Goal: Information Seeking & Learning: Learn about a topic

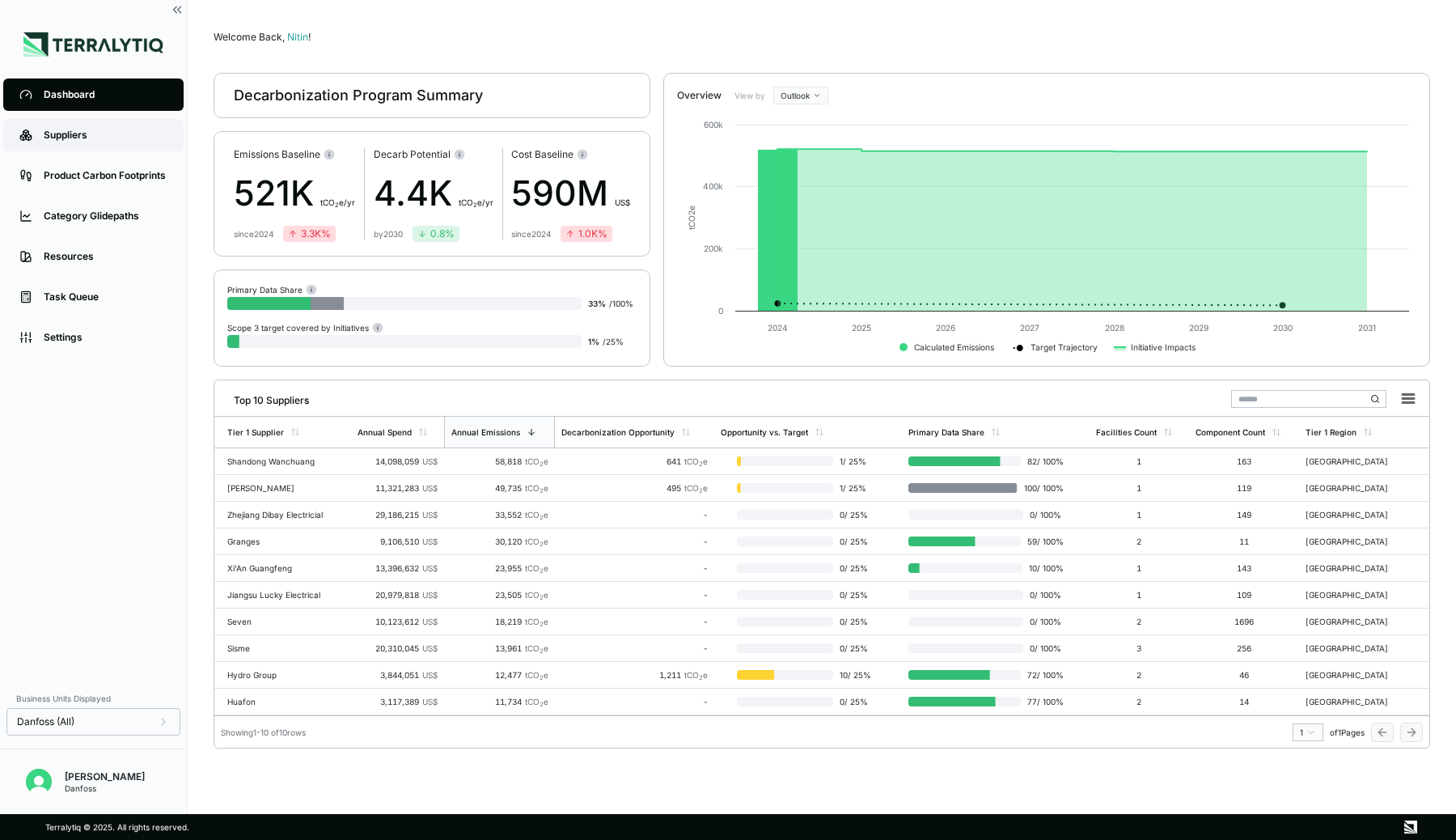
click at [80, 130] on div "Suppliers" at bounding box center [105, 135] width 124 height 13
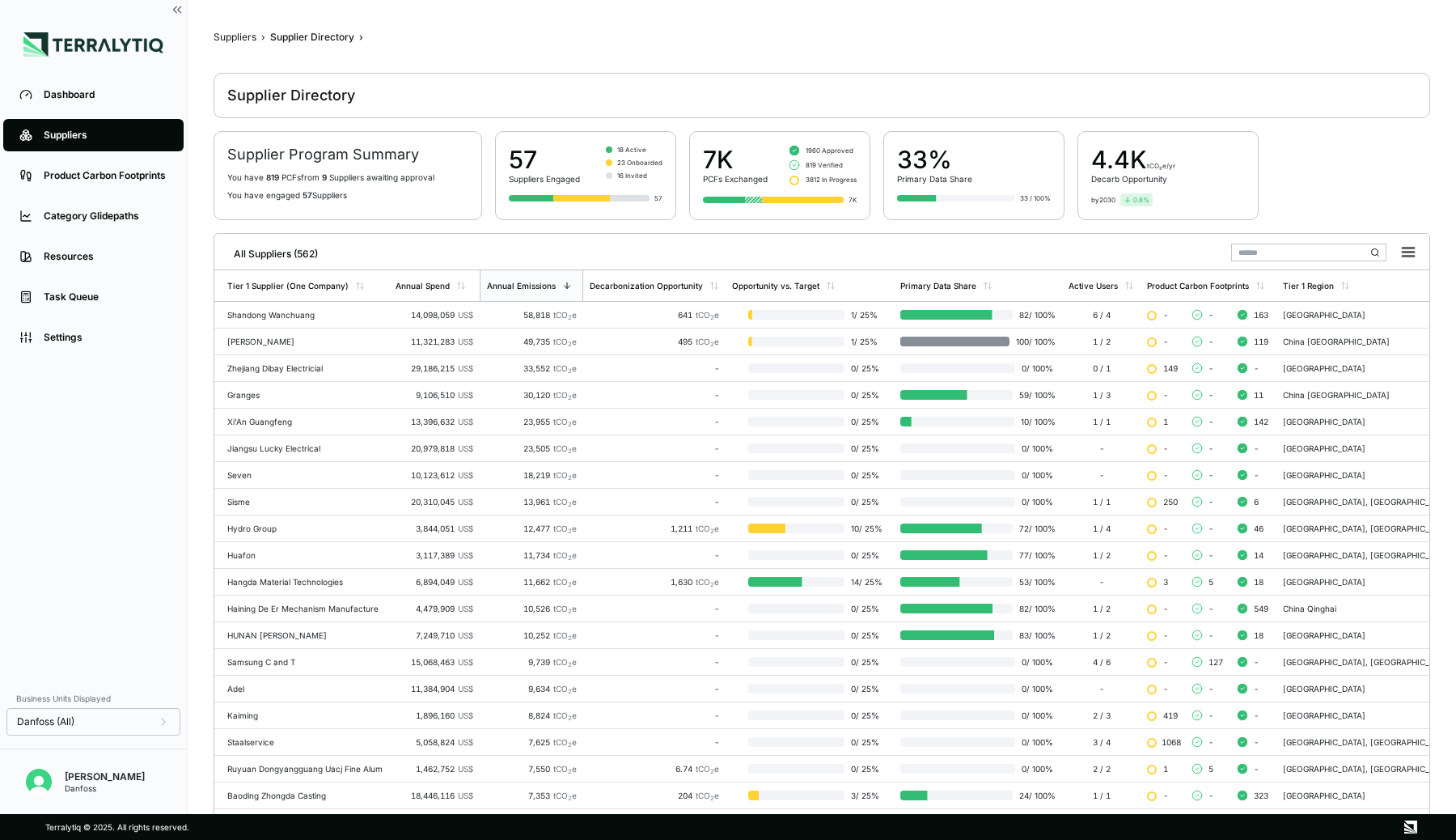
click at [1265, 253] on input "text" at bounding box center [1309, 252] width 155 height 18
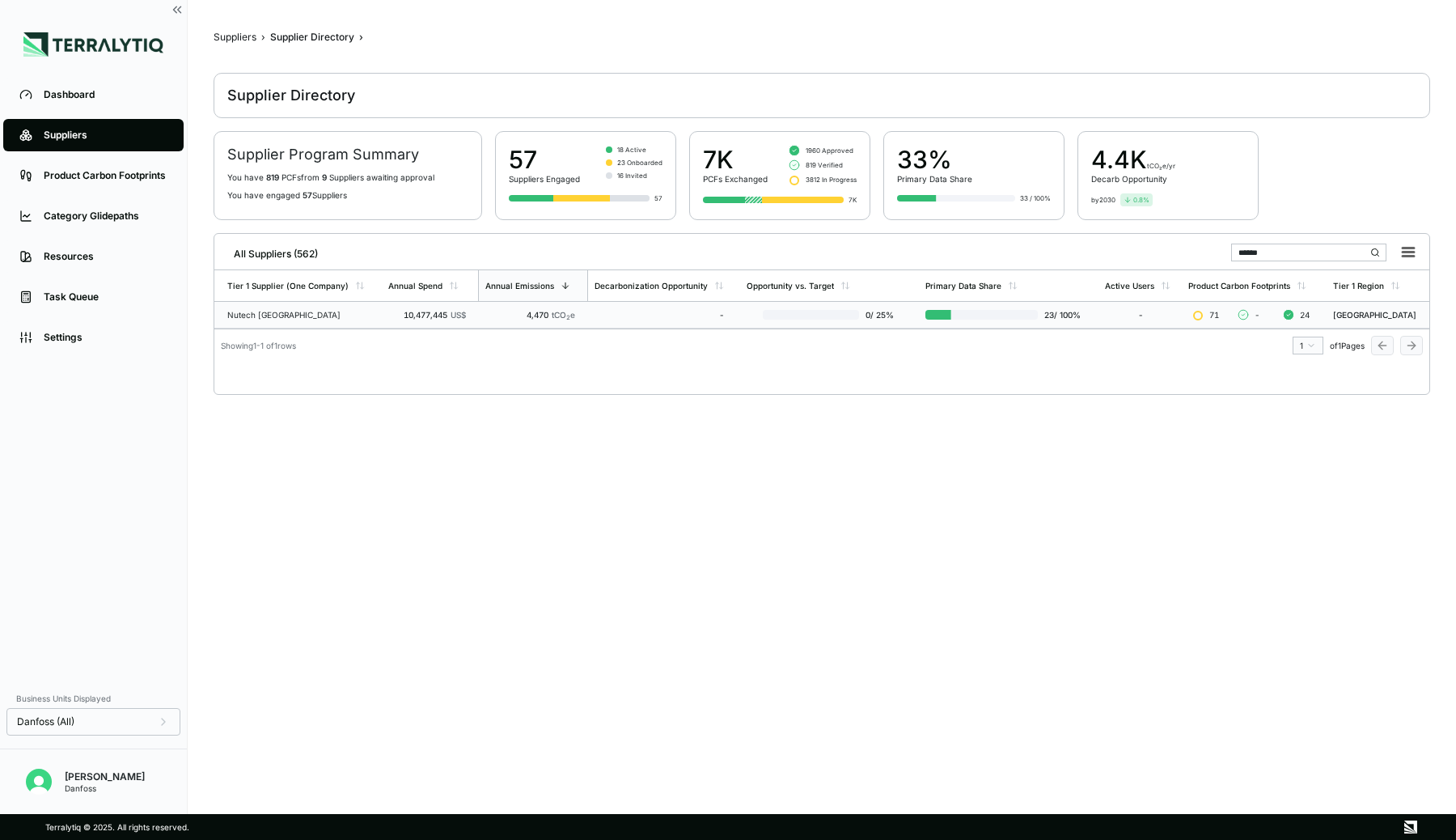
type input "******"
click at [549, 319] on td "4,470 tCO 2 e" at bounding box center [533, 315] width 110 height 26
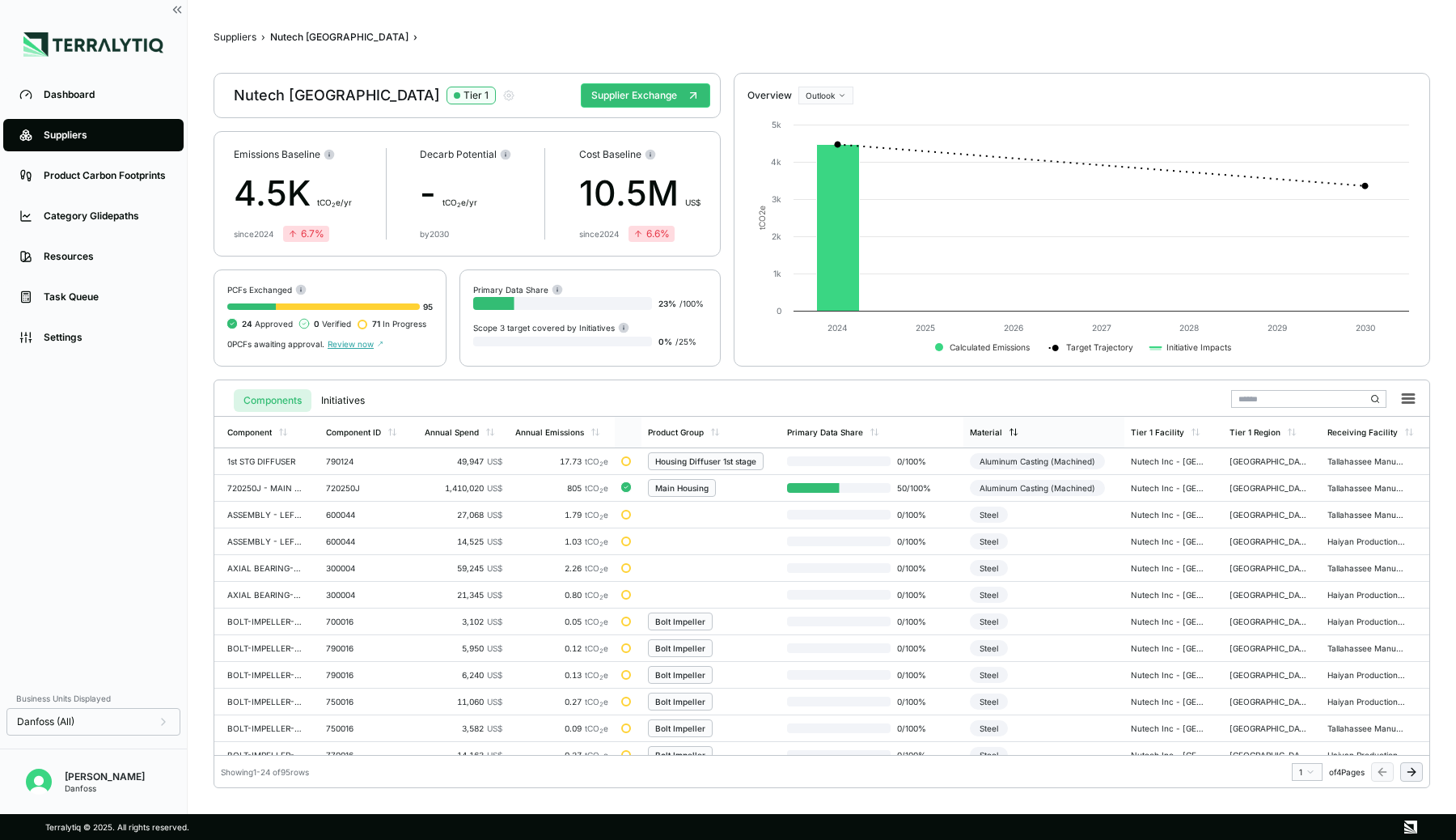
click at [1002, 434] on div "Material" at bounding box center [986, 432] width 32 height 10
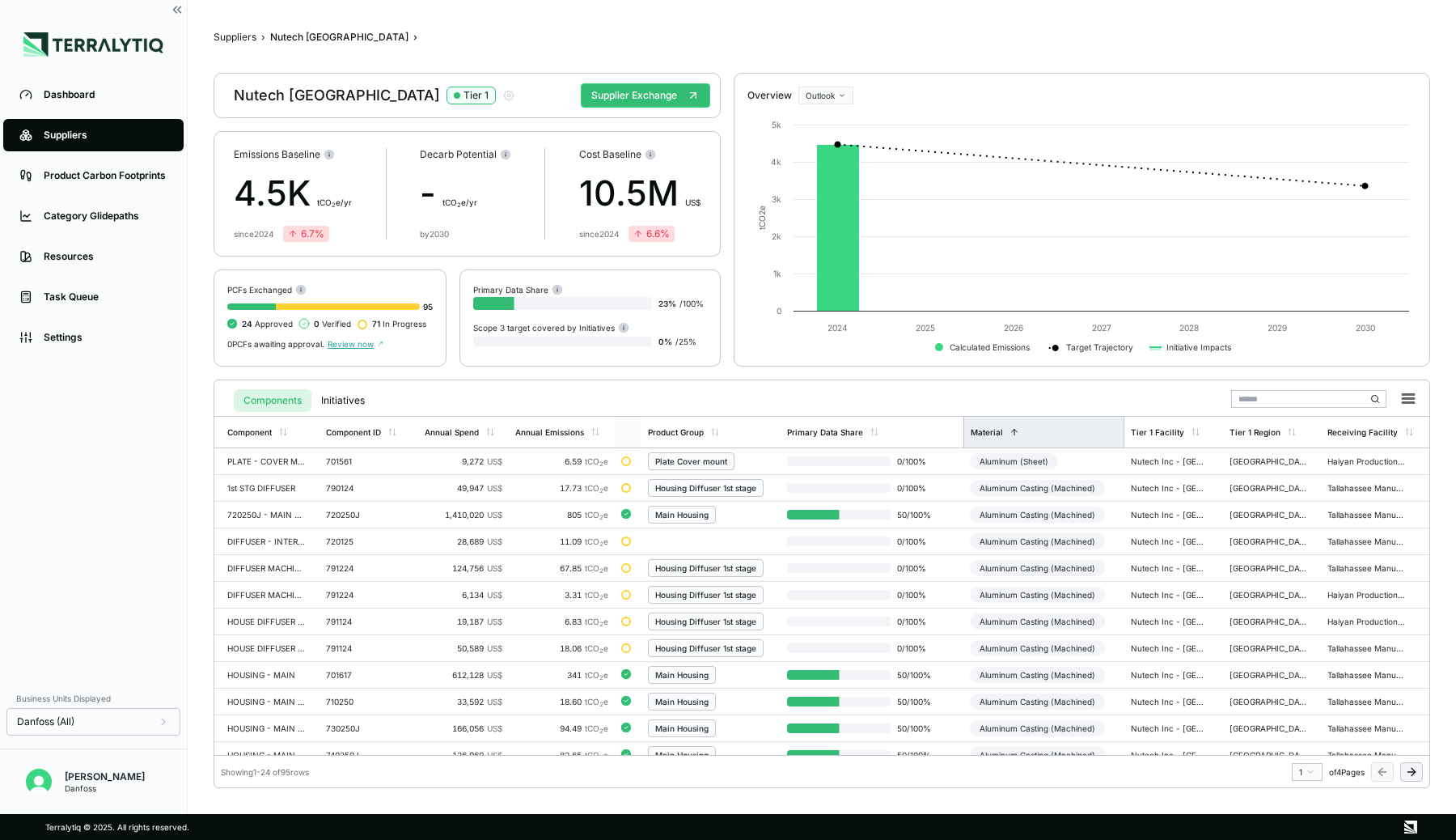
click at [1002, 434] on div "Material" at bounding box center [986, 432] width 32 height 10
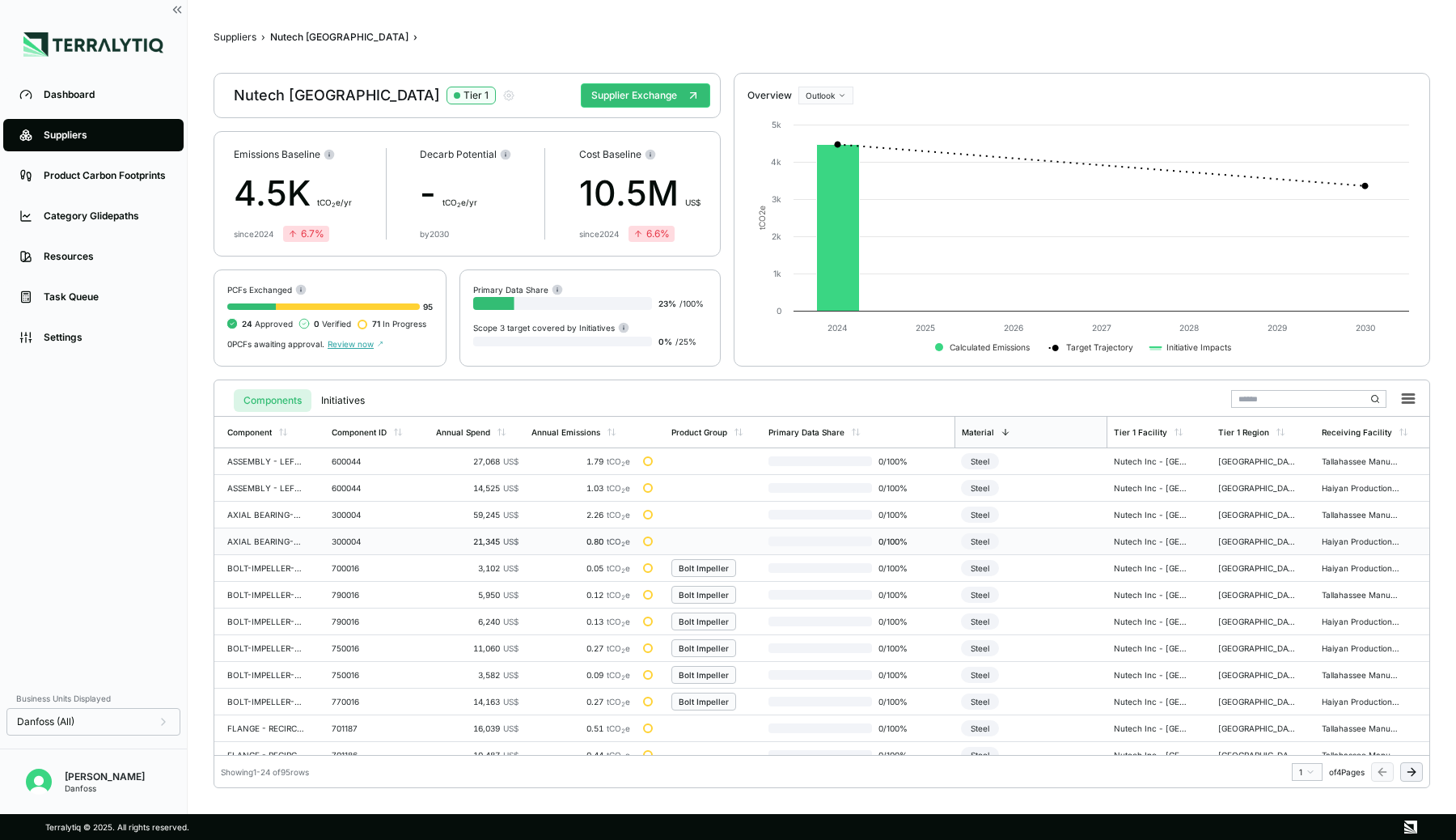
scroll to position [334, 0]
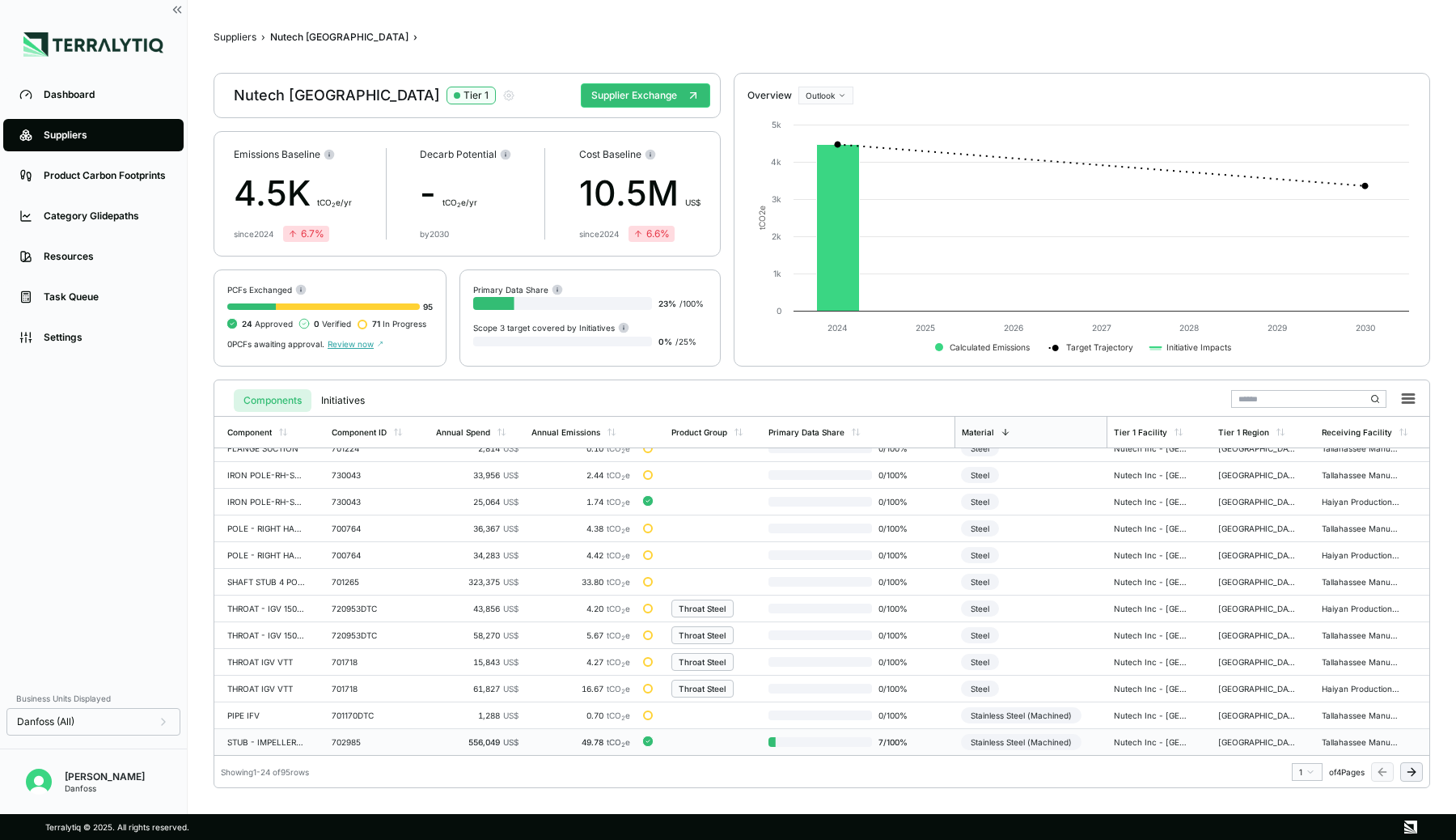
click at [703, 736] on td at bounding box center [713, 742] width 97 height 26
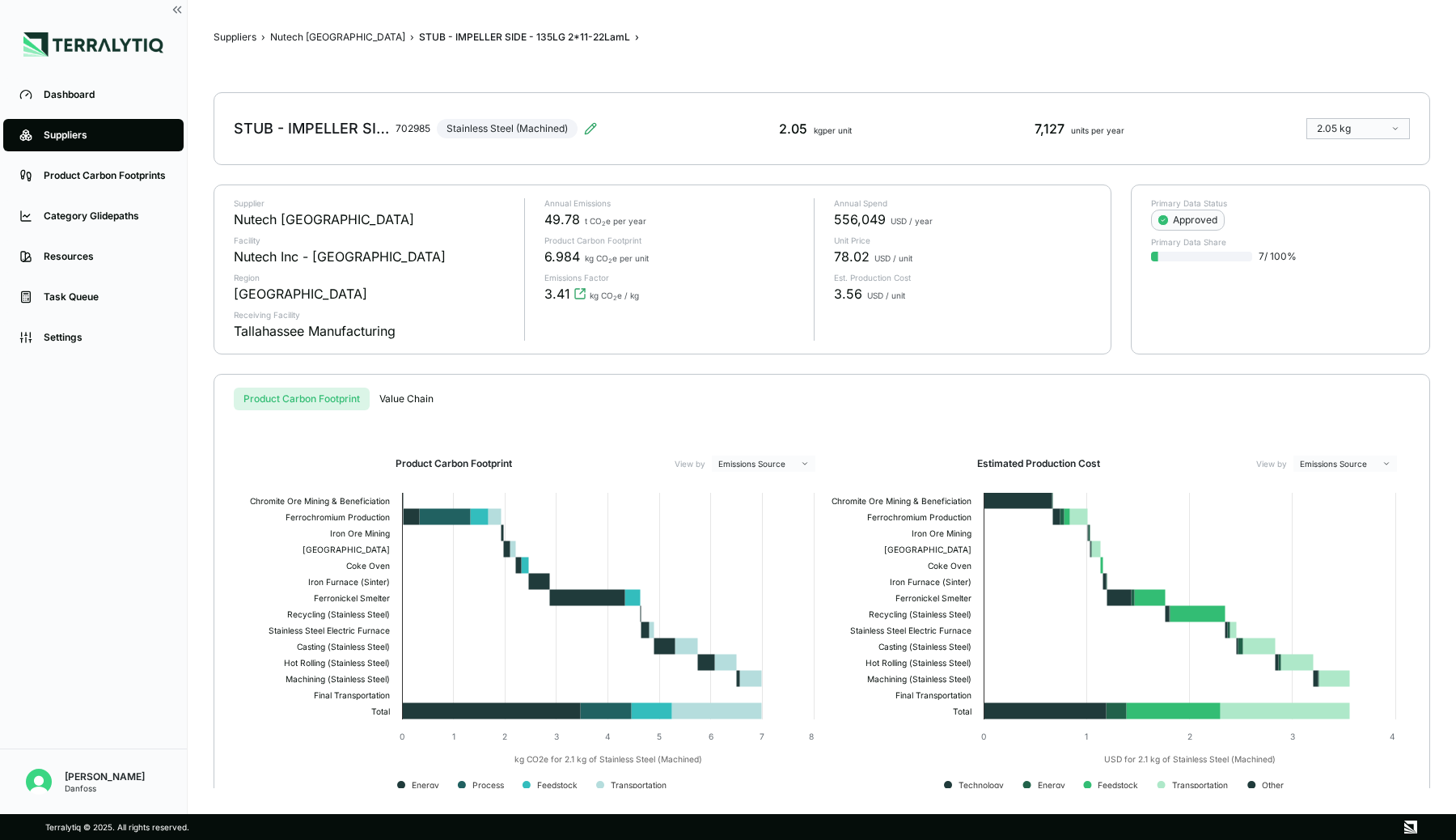
scroll to position [32, 0]
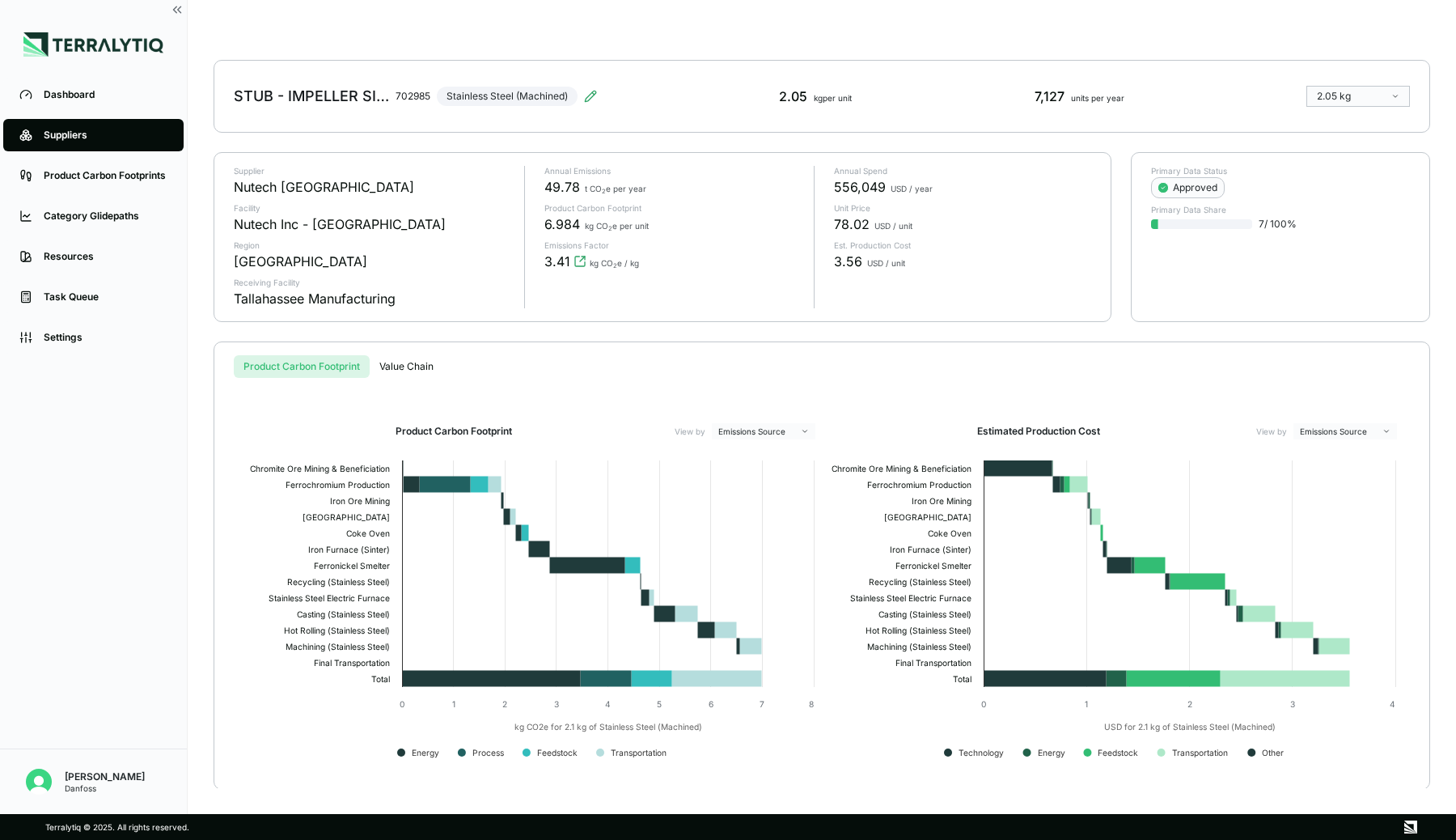
click at [111, 139] on div "Suppliers" at bounding box center [105, 135] width 124 height 13
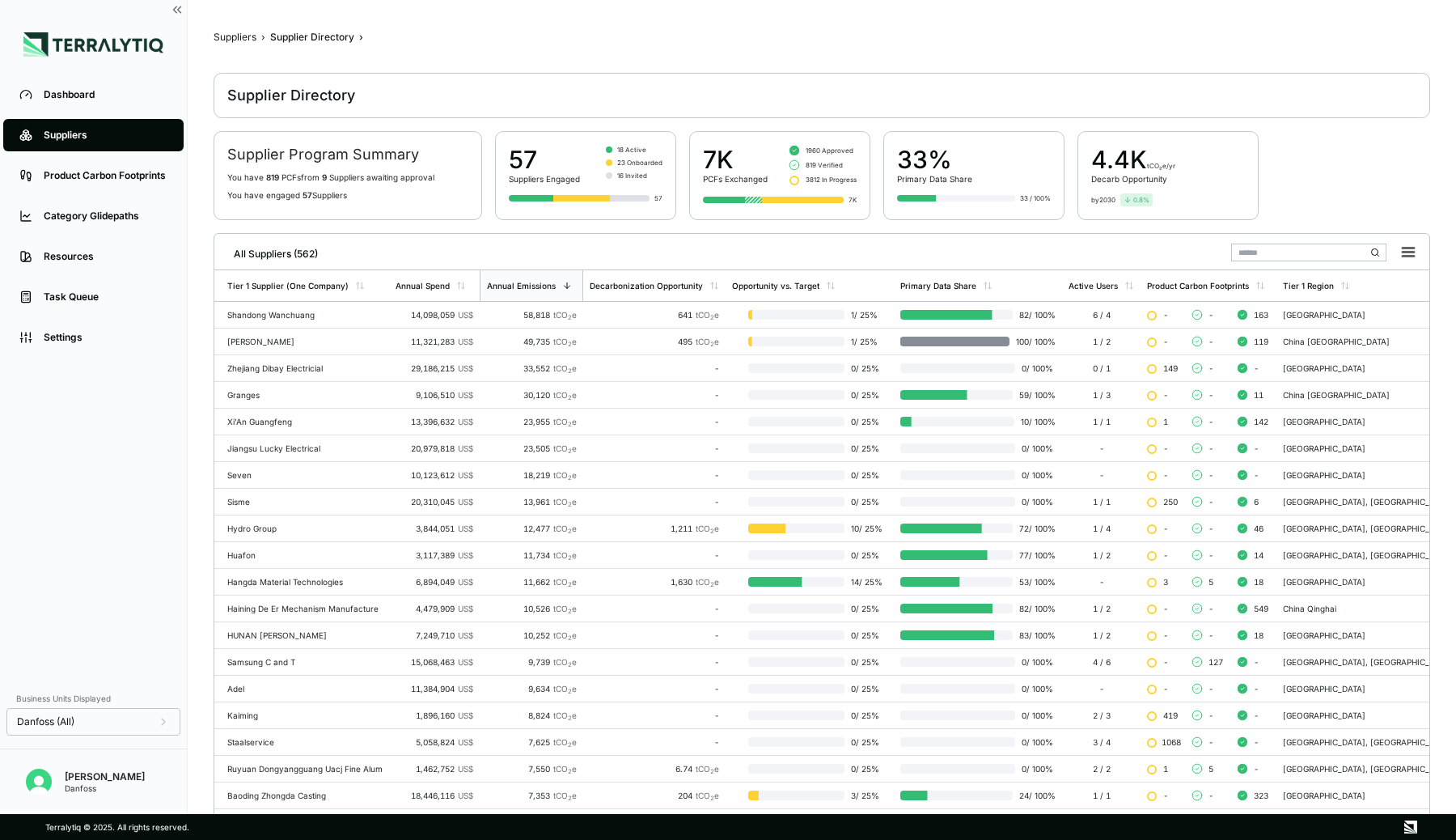
click at [95, 129] on div "Suppliers" at bounding box center [105, 135] width 124 height 13
click at [1264, 254] on input "text" at bounding box center [1309, 252] width 155 height 18
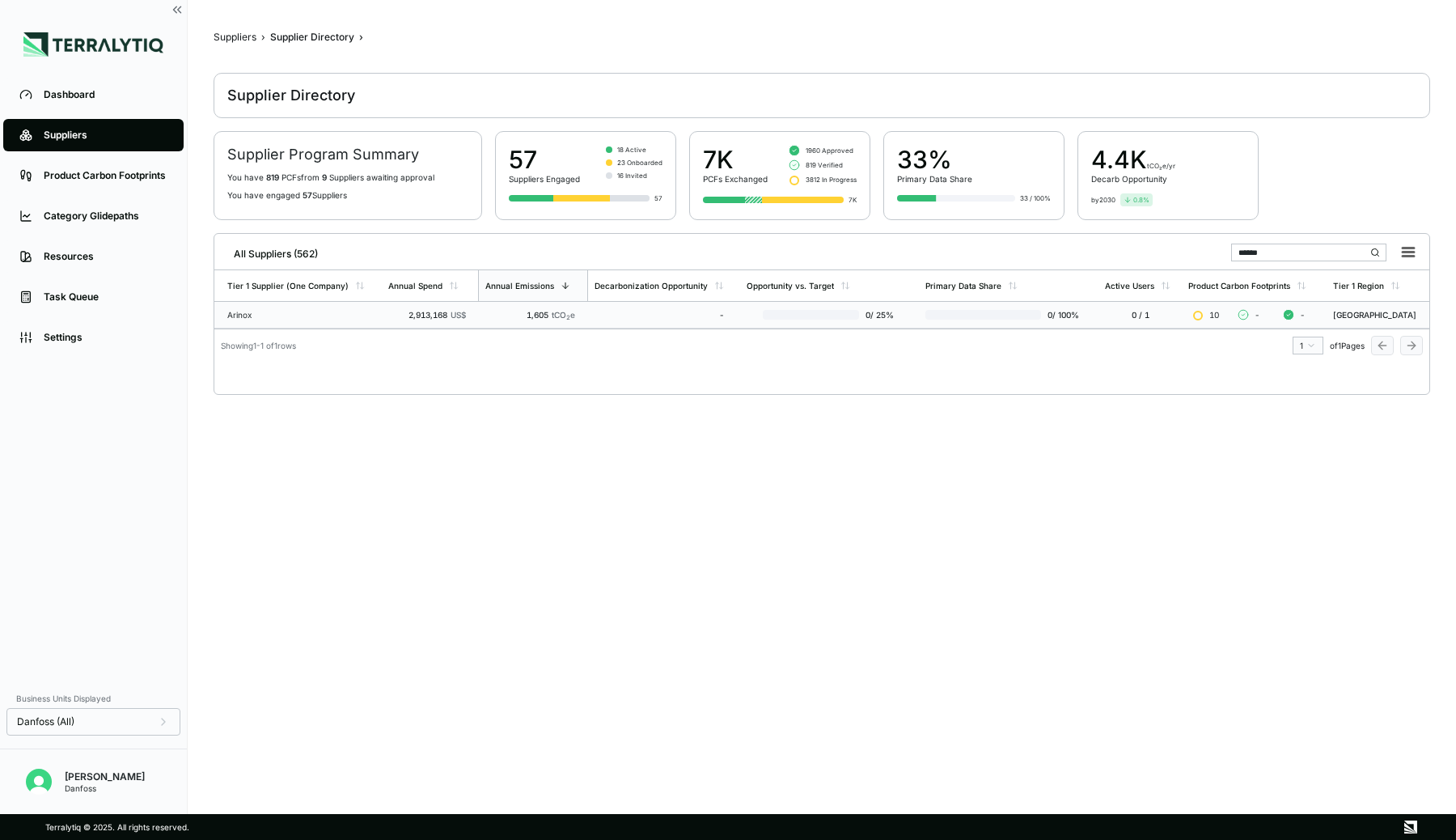
type input "******"
click at [628, 313] on div "-" at bounding box center [658, 314] width 129 height 10
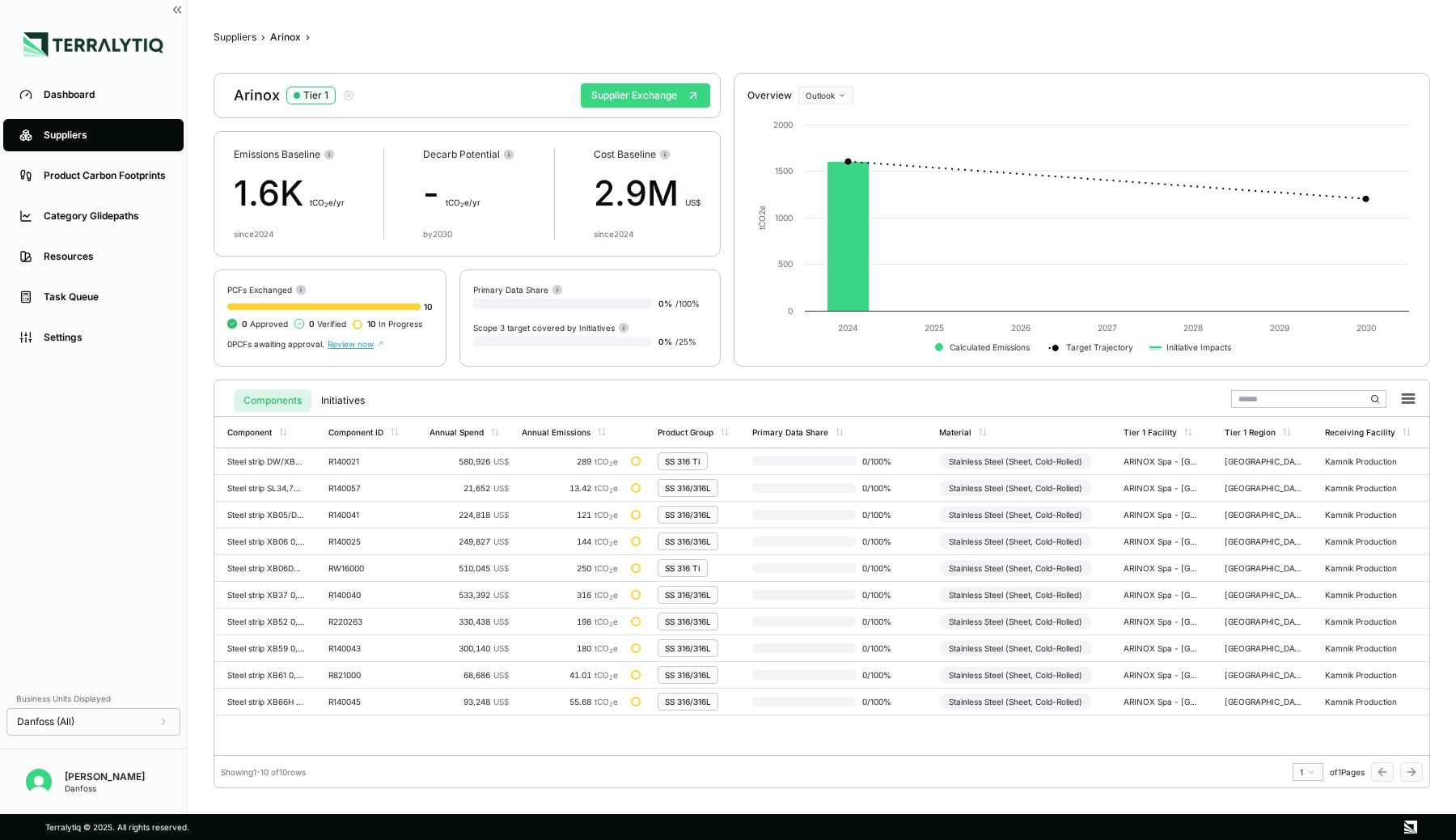
click at [606, 87] on button "Supplier Exchange" at bounding box center [645, 96] width 129 height 25
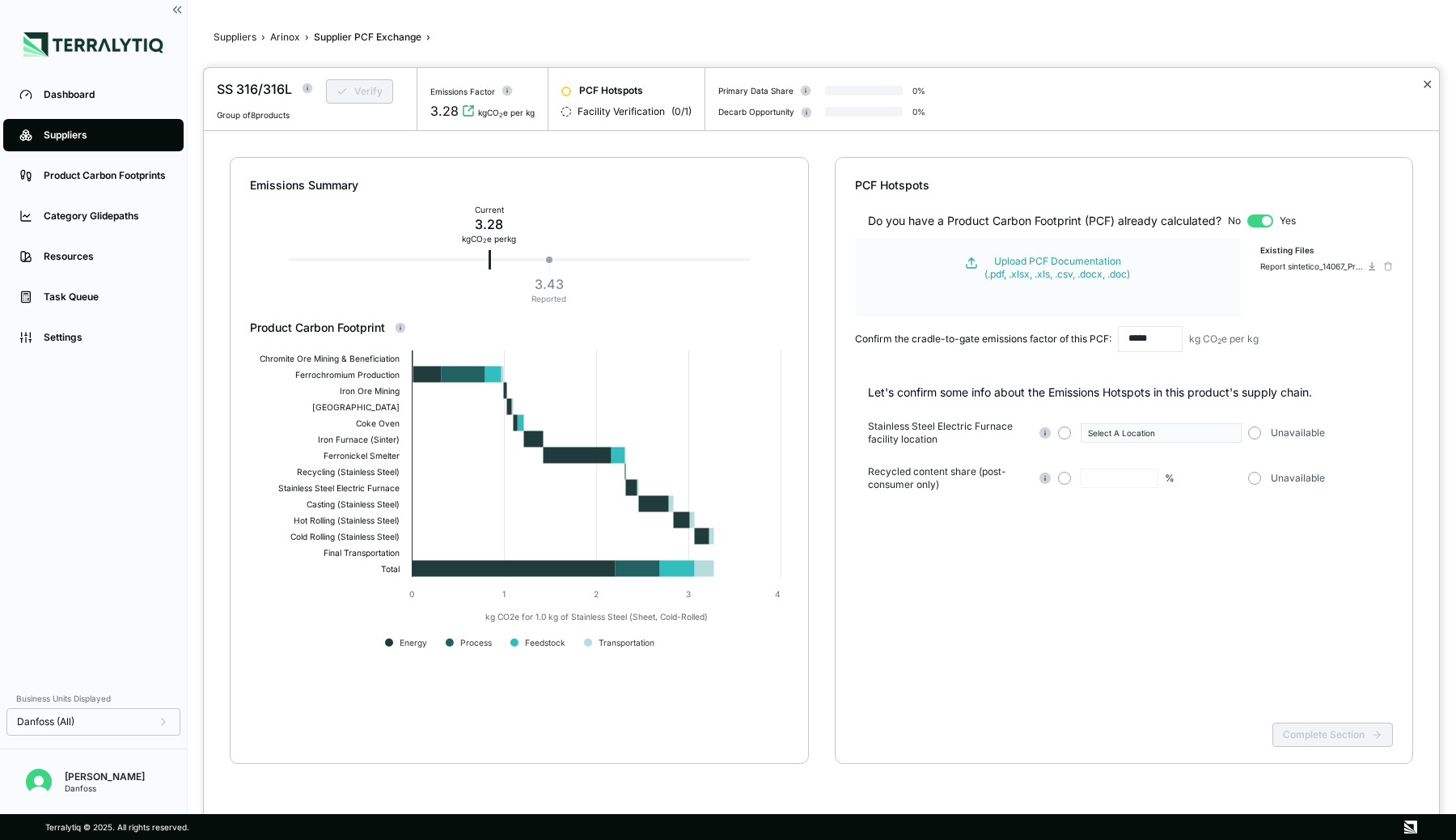
click at [1423, 85] on button "✕" at bounding box center [1427, 84] width 11 height 19
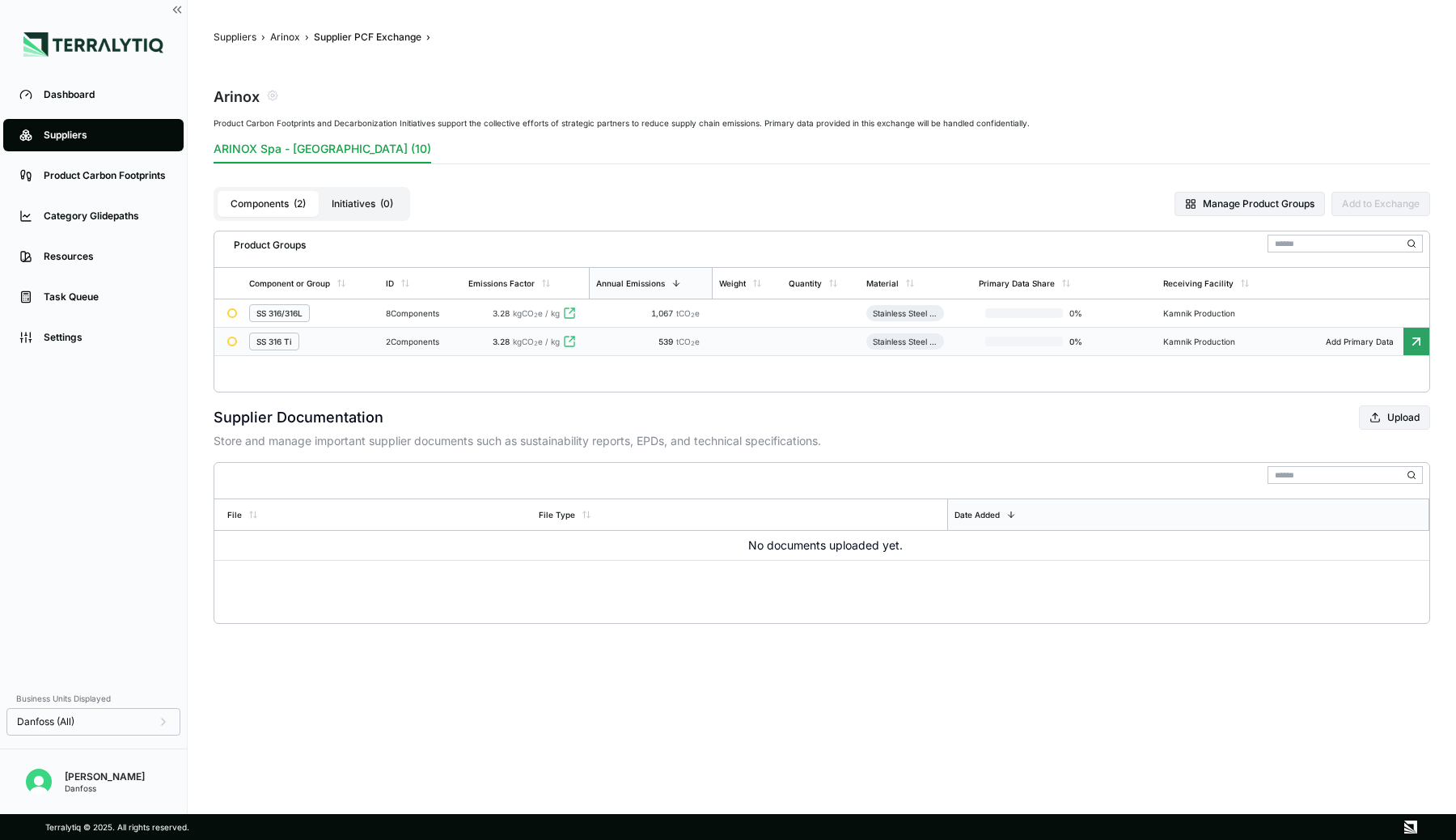
click at [327, 348] on div "SS 316 Ti" at bounding box center [311, 341] width 124 height 18
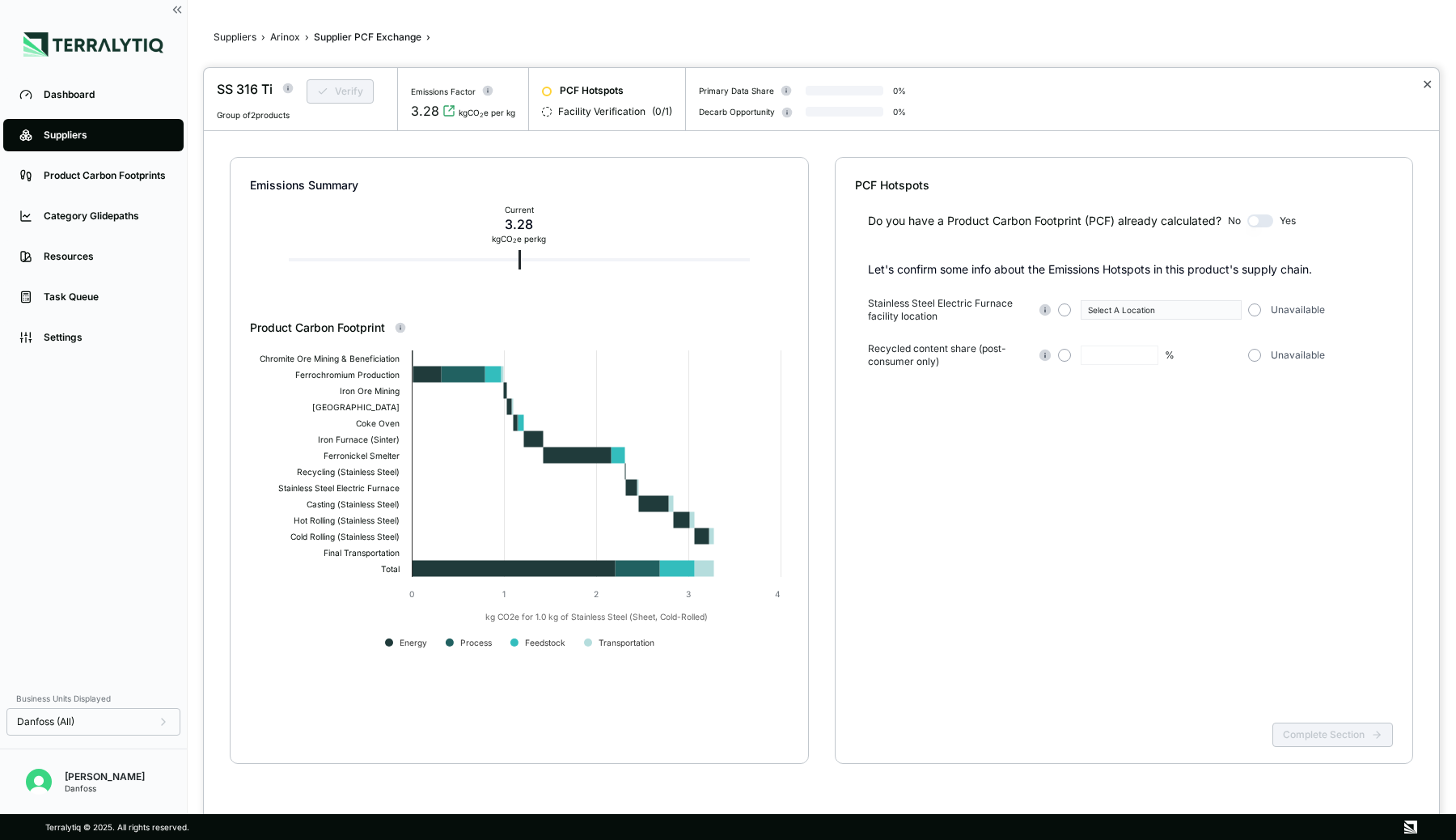
click at [1427, 83] on button "✕" at bounding box center [1427, 84] width 11 height 19
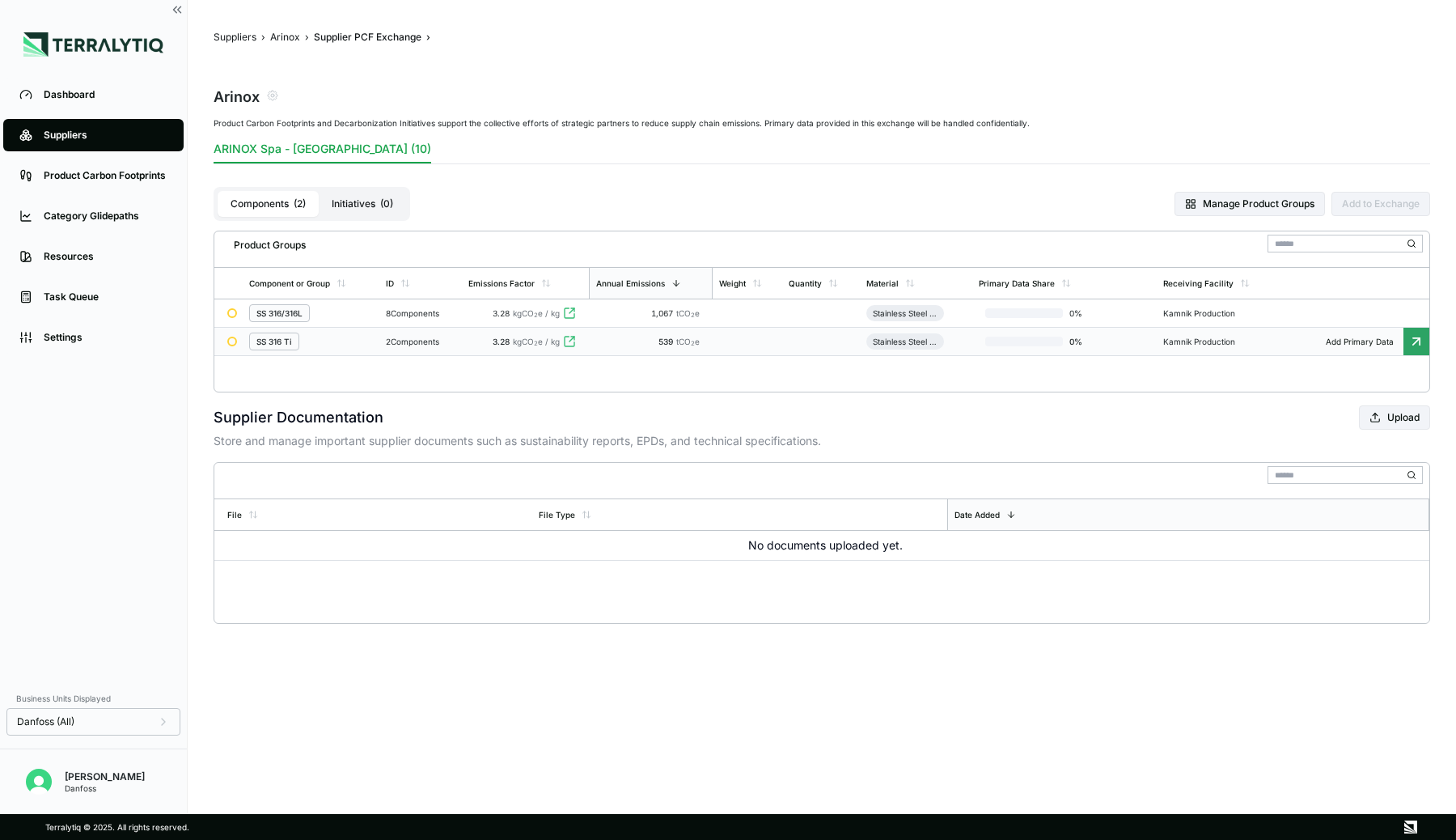
click at [71, 135] on div "Suppliers" at bounding box center [105, 135] width 124 height 13
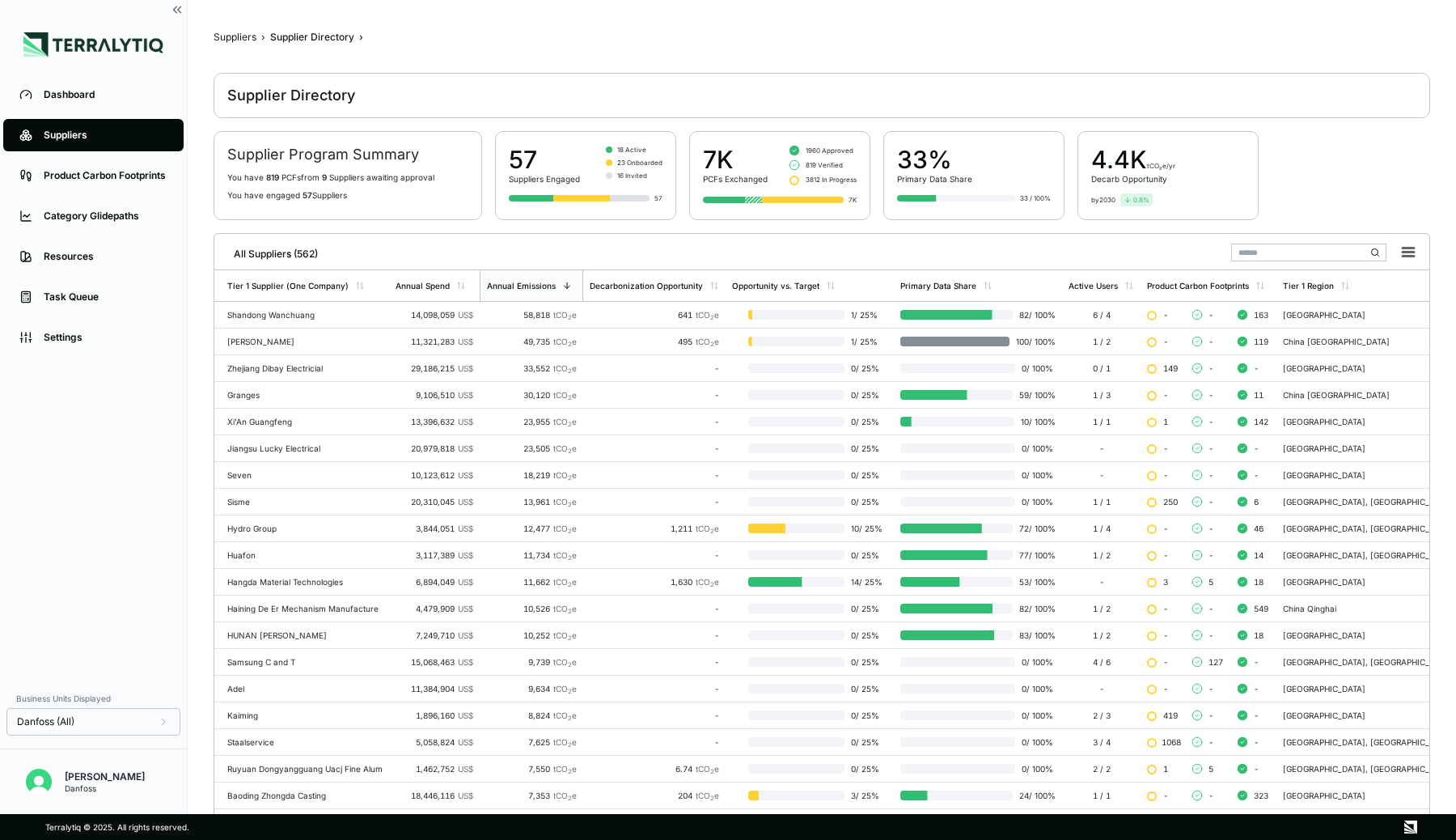
click at [1295, 247] on input "text" at bounding box center [1309, 252] width 155 height 18
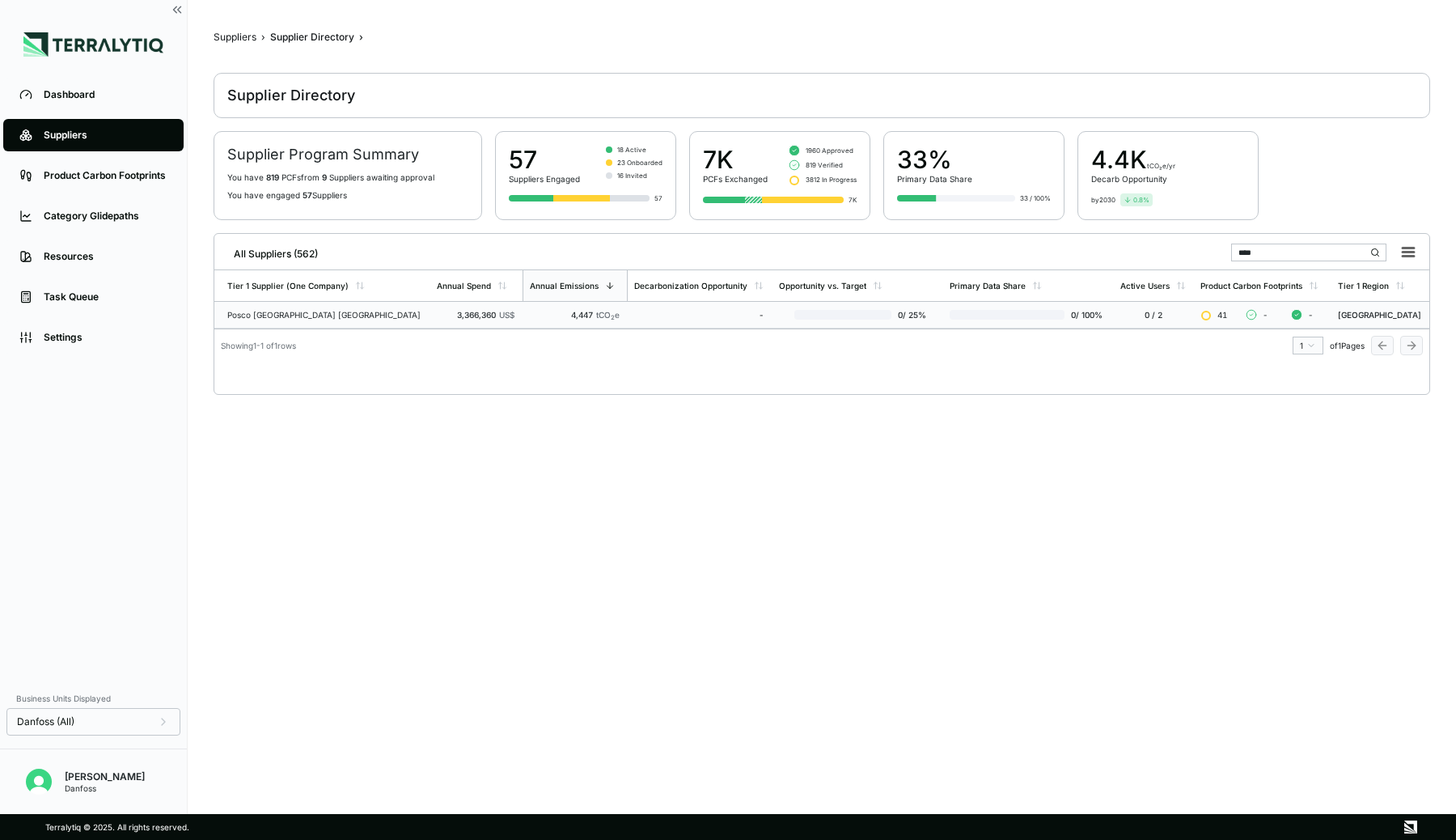
type input "****"
click at [436, 319] on td "3,366,360 US$" at bounding box center [476, 315] width 92 height 26
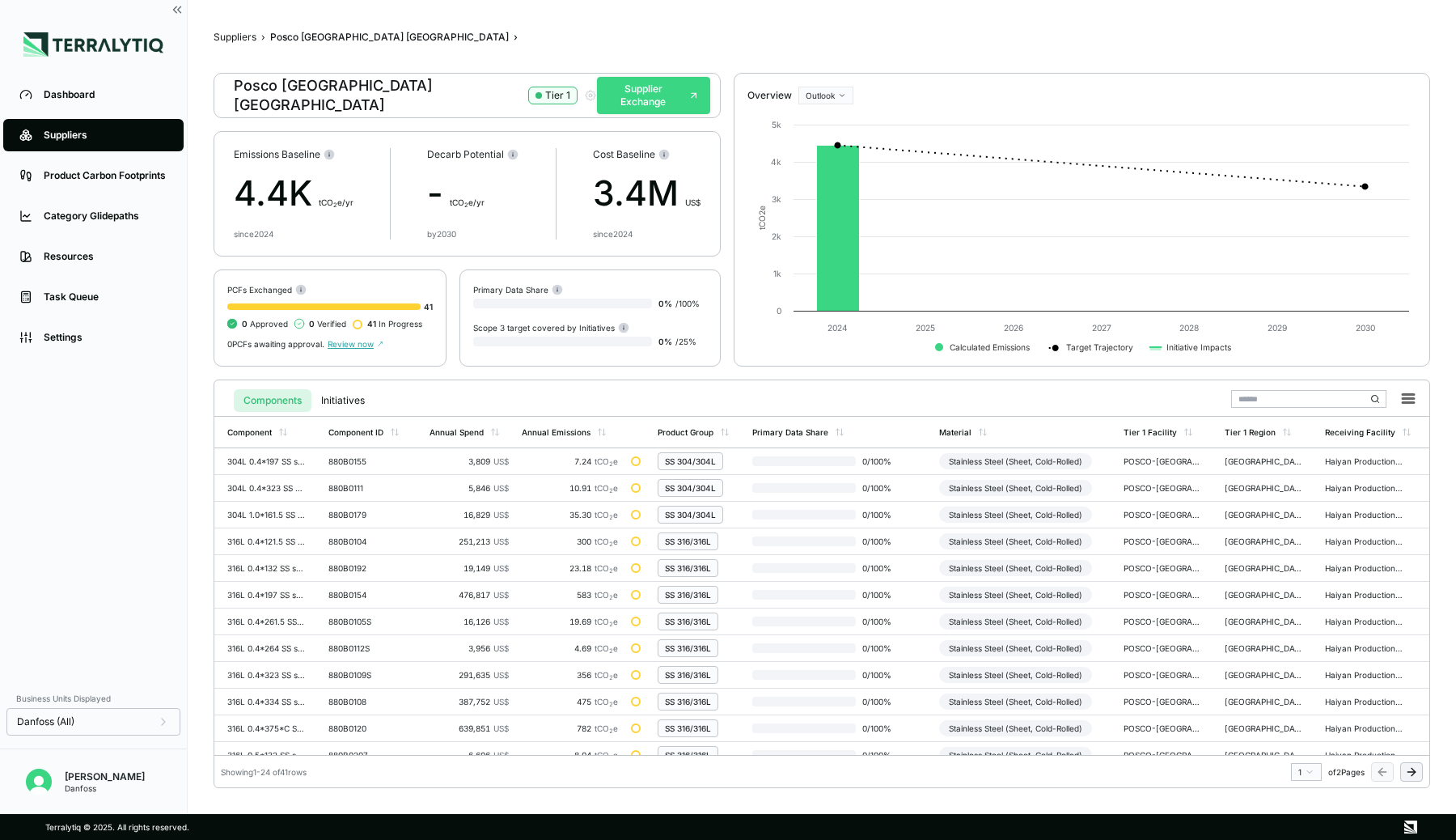
click at [646, 97] on button "Supplier Exchange" at bounding box center [653, 96] width 112 height 37
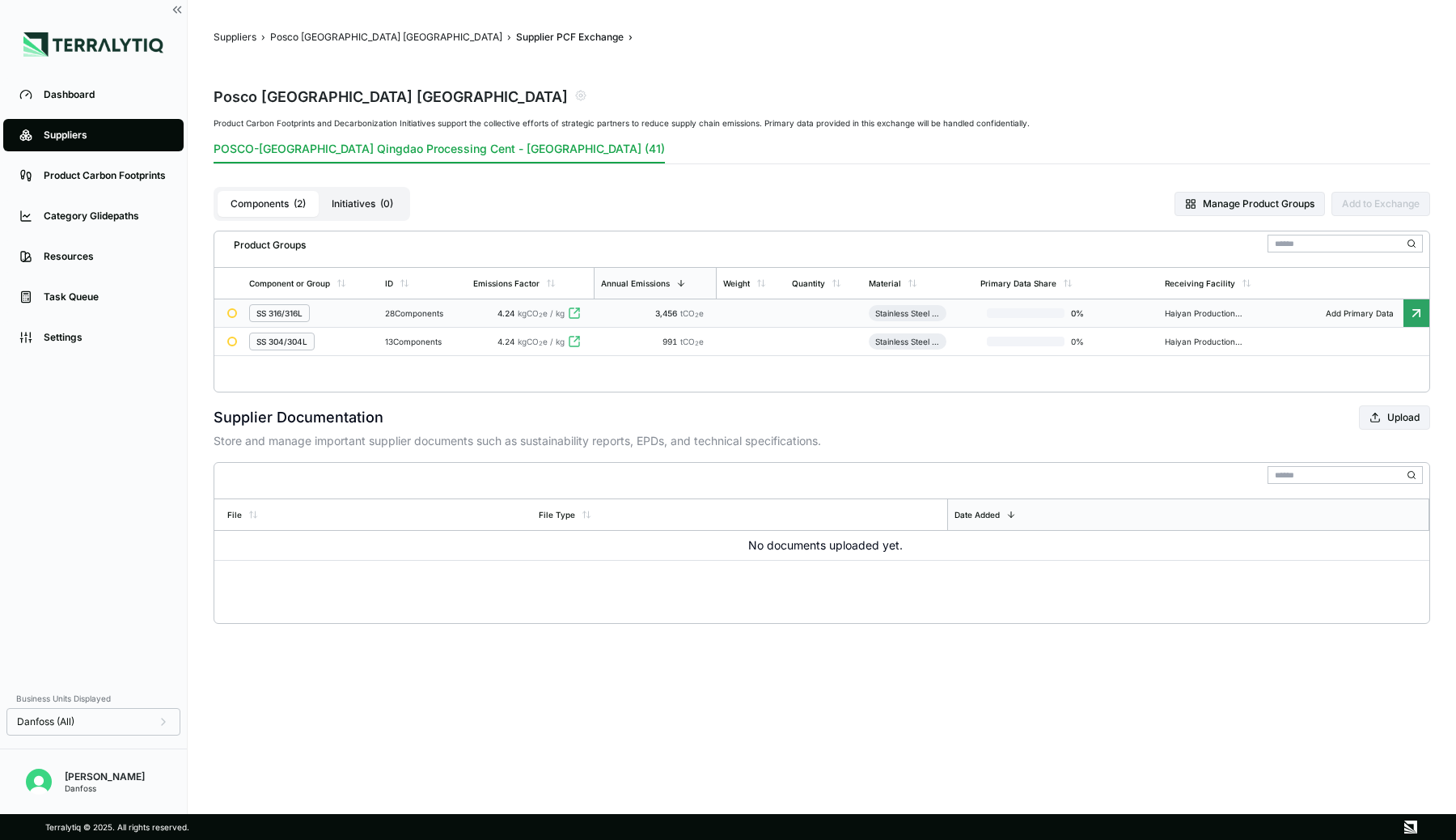
click at [404, 314] on div "28 Components" at bounding box center [423, 312] width 75 height 10
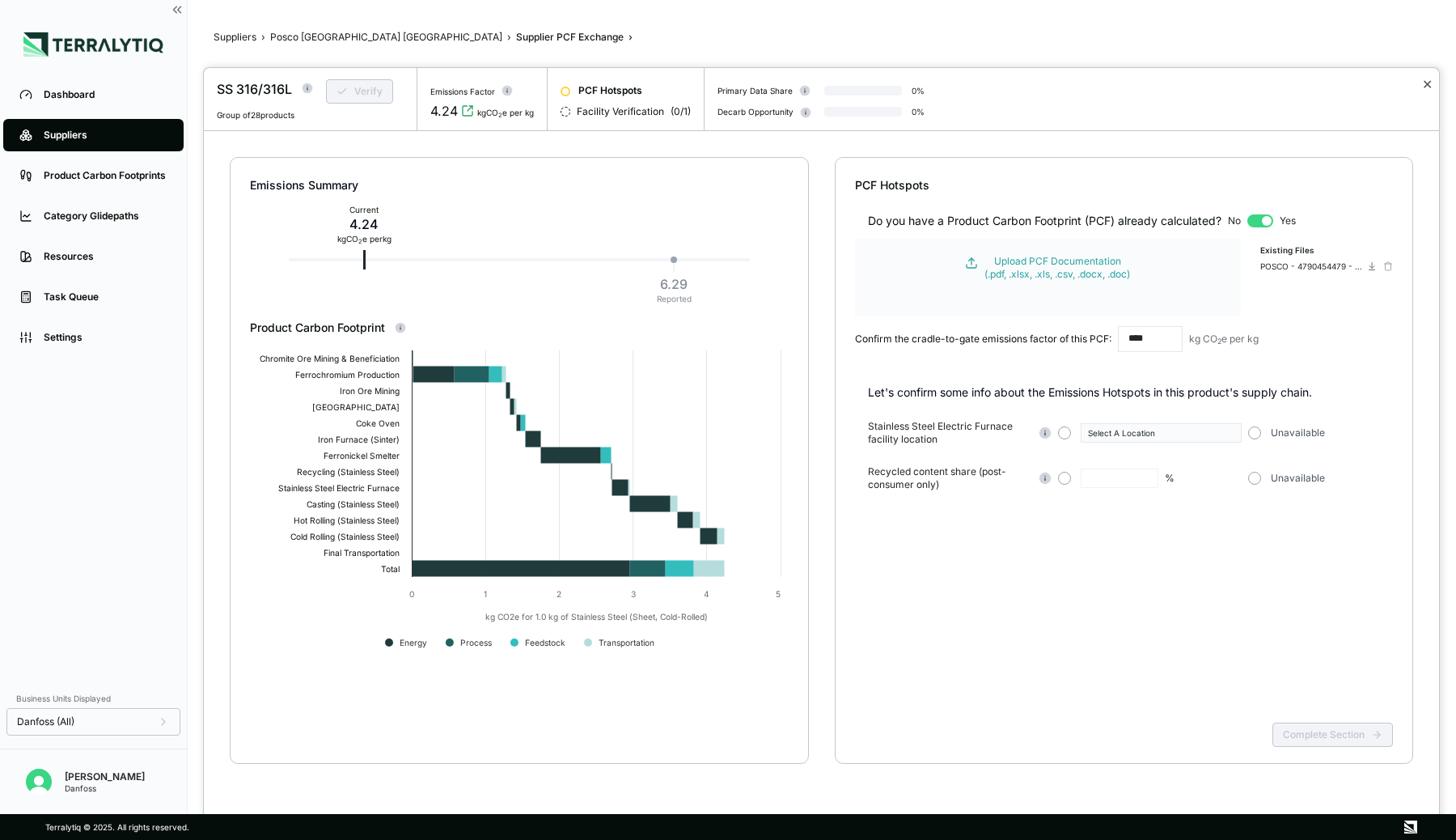
click at [1428, 79] on button "✕" at bounding box center [1427, 84] width 11 height 19
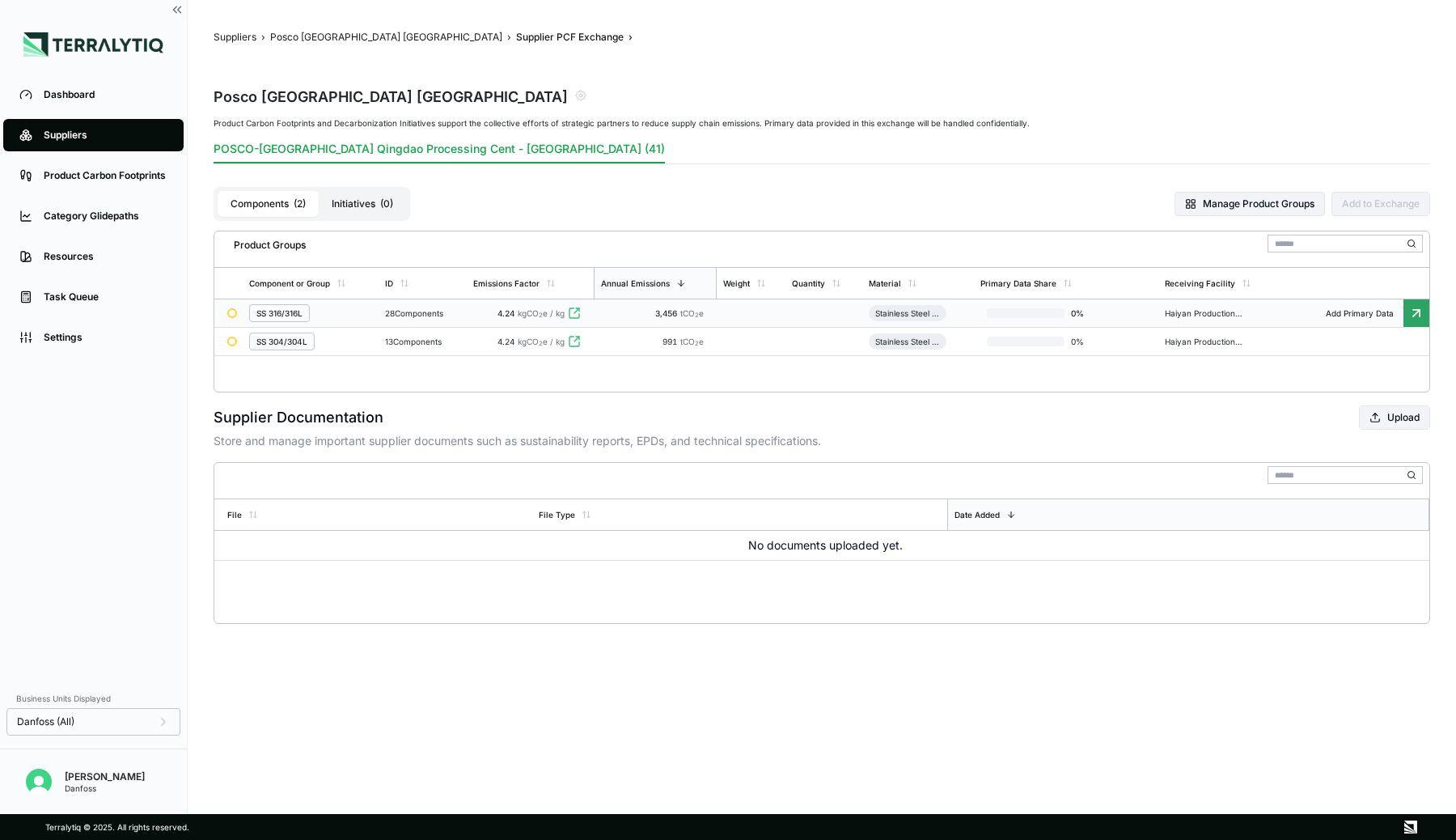
click at [108, 129] on div "Suppliers" at bounding box center [105, 135] width 124 height 13
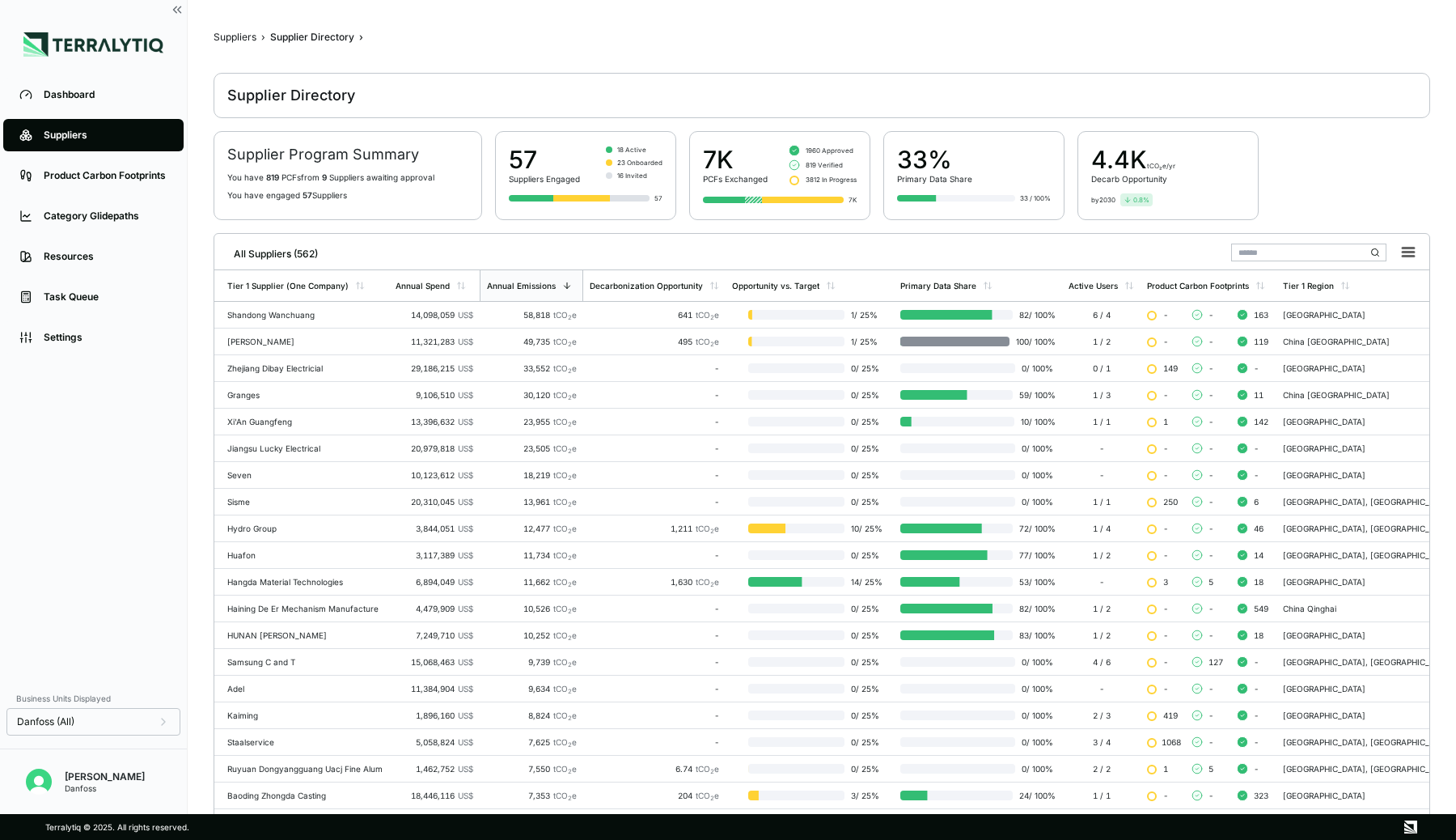
click at [1287, 253] on input "text" at bounding box center [1309, 252] width 155 height 18
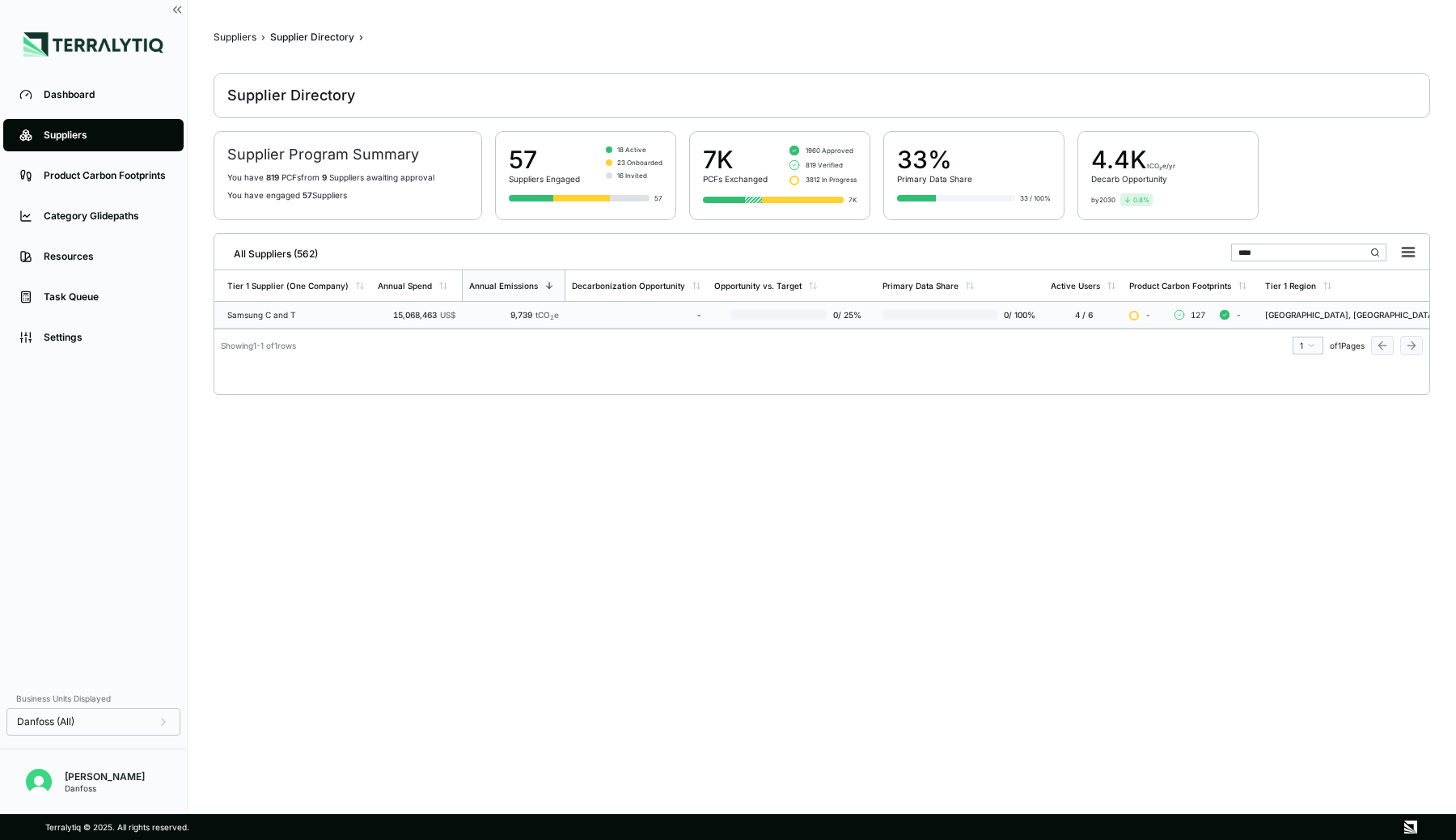
type input "****"
click at [462, 312] on td "15,068,463 US$" at bounding box center [416, 315] width 90 height 26
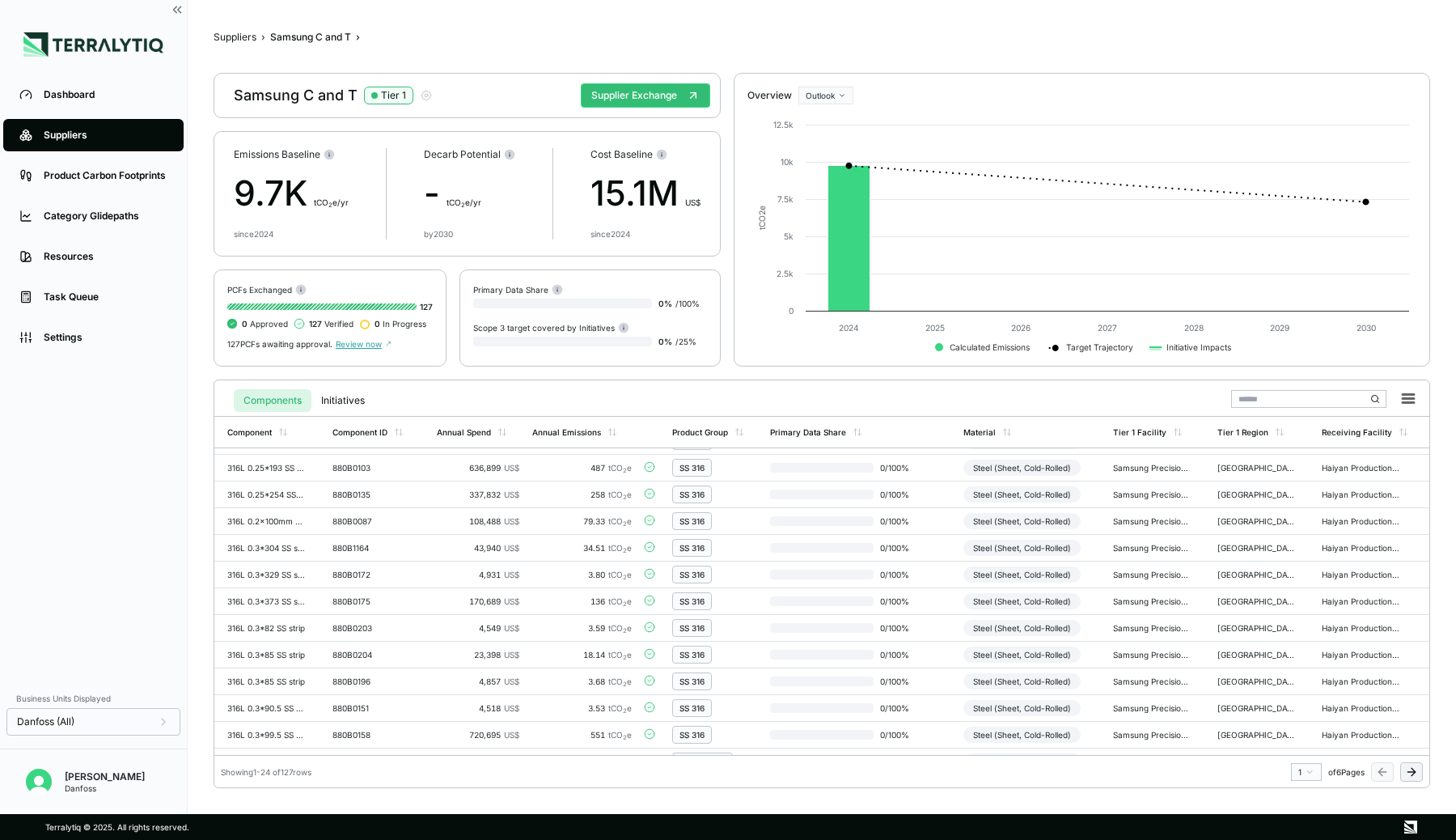
scroll to position [289, 0]
click at [643, 98] on button "Supplier Exchange" at bounding box center [645, 96] width 129 height 25
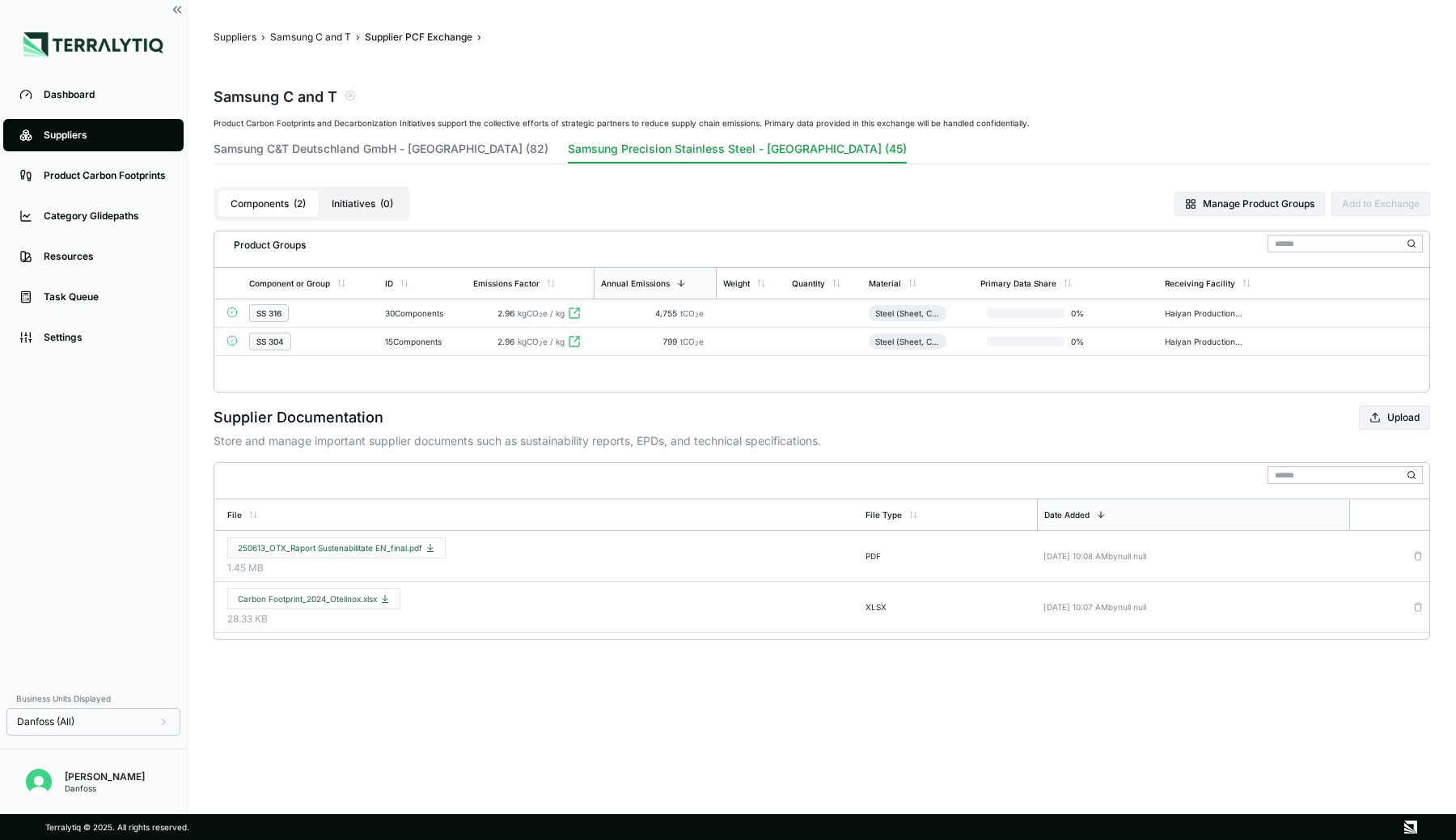
click at [383, 204] on span "( 0 )" at bounding box center [386, 204] width 13 height 13
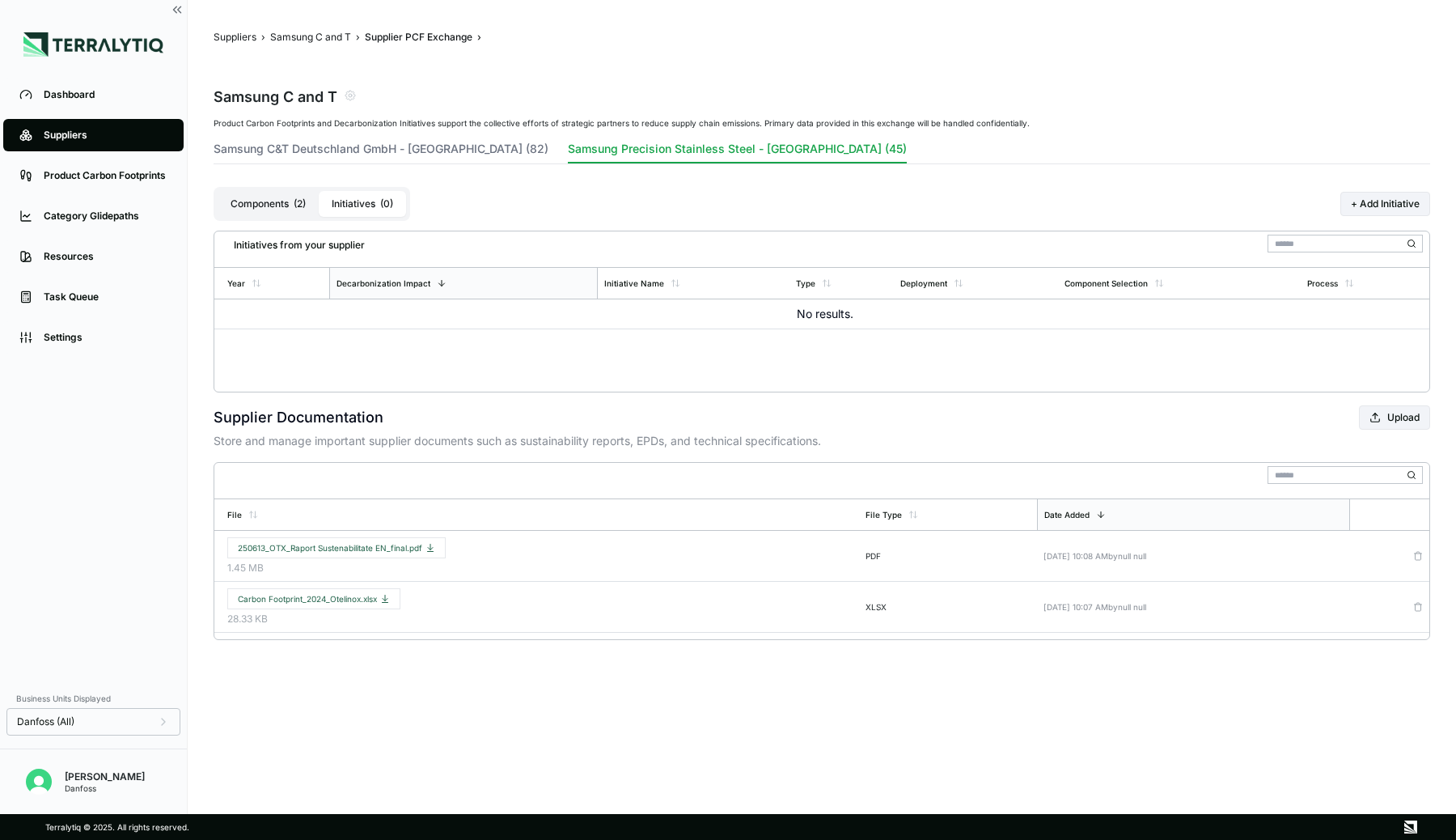
click at [271, 198] on button "Components ( 2 )" at bounding box center [268, 203] width 101 height 25
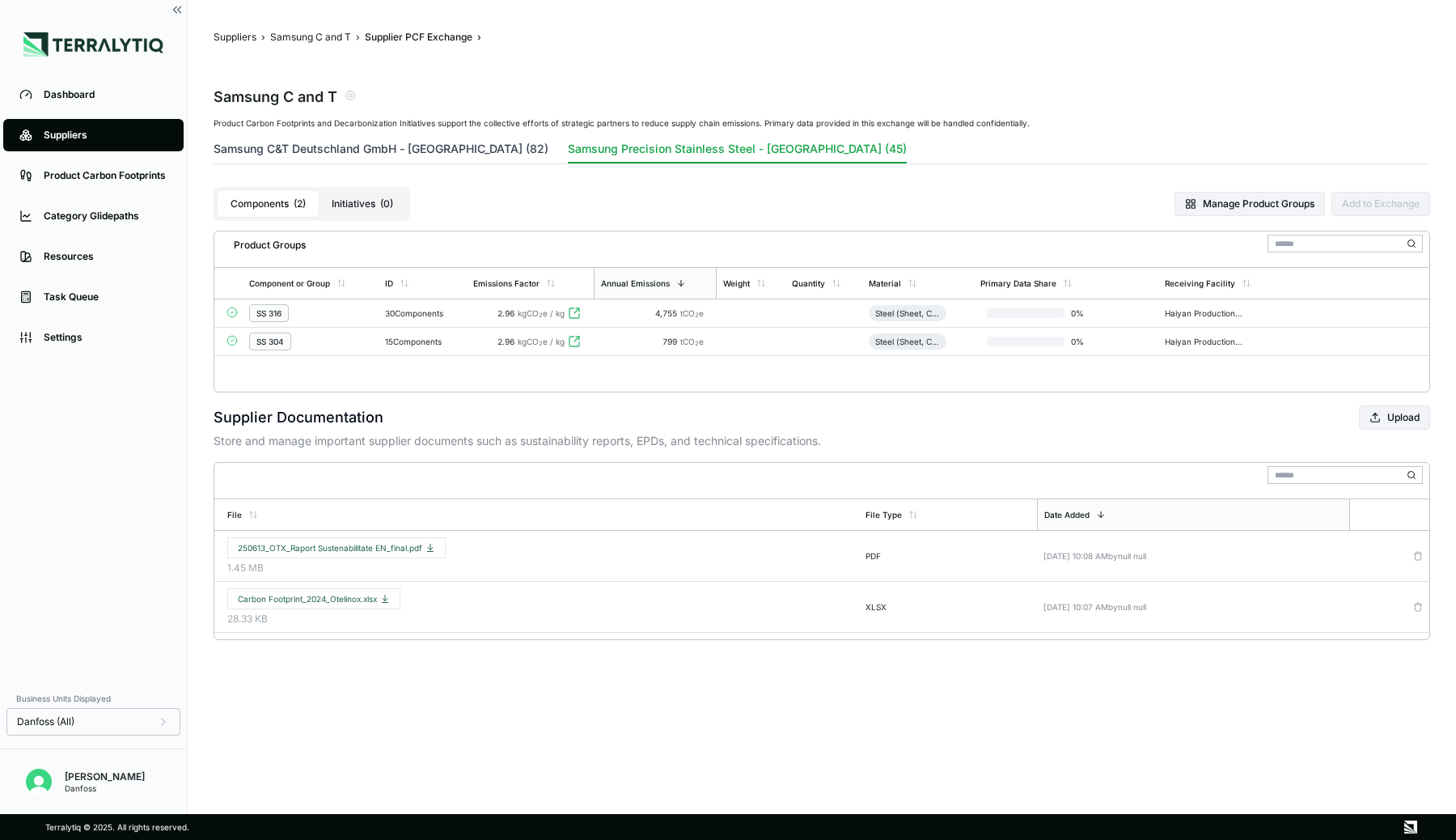
click at [386, 154] on button "Samsung C&T Deutschland GmbH - [GEOGRAPHIC_DATA] (82)" at bounding box center [381, 152] width 335 height 23
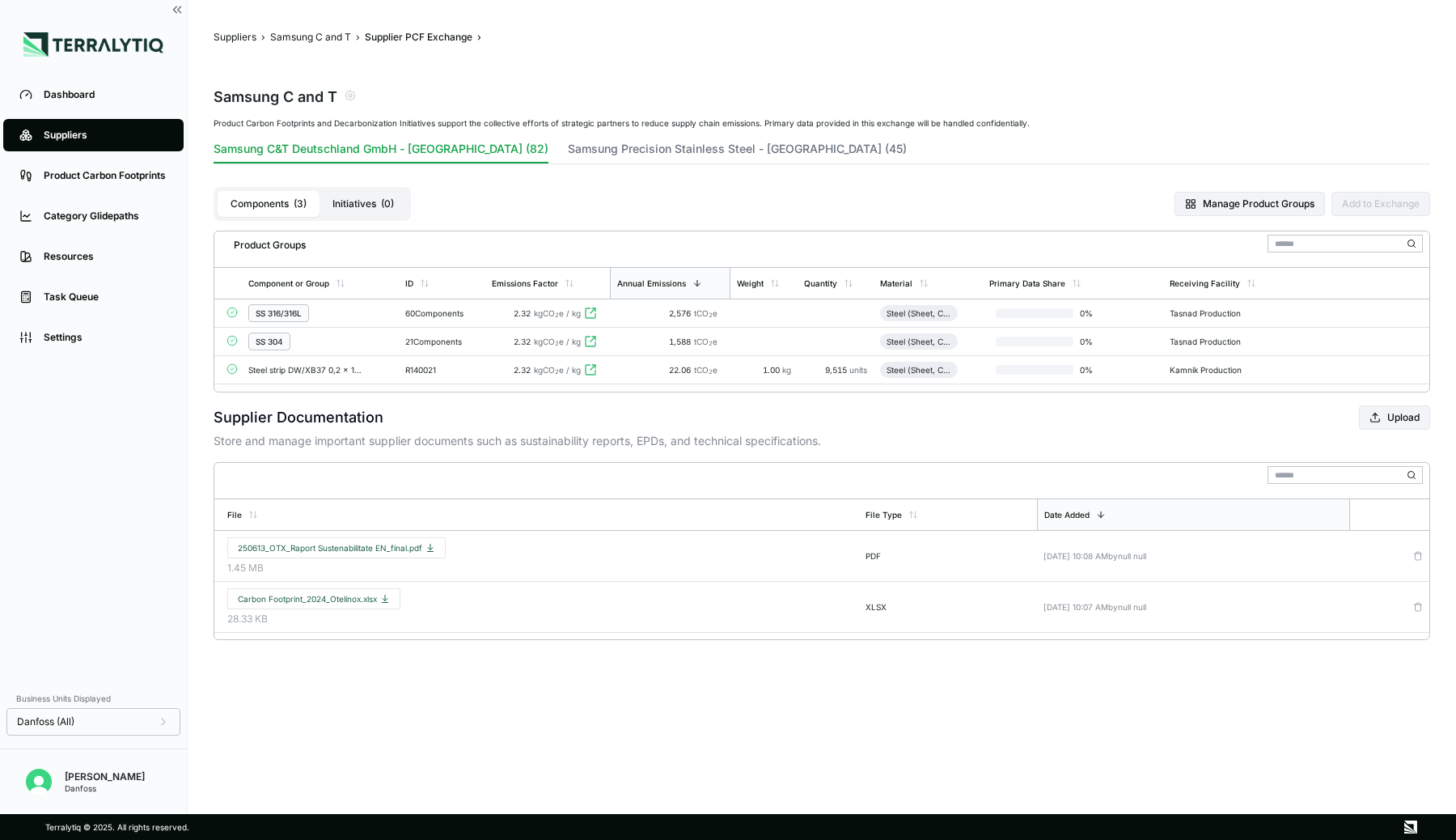
click at [116, 141] on div "Suppliers" at bounding box center [105, 135] width 124 height 13
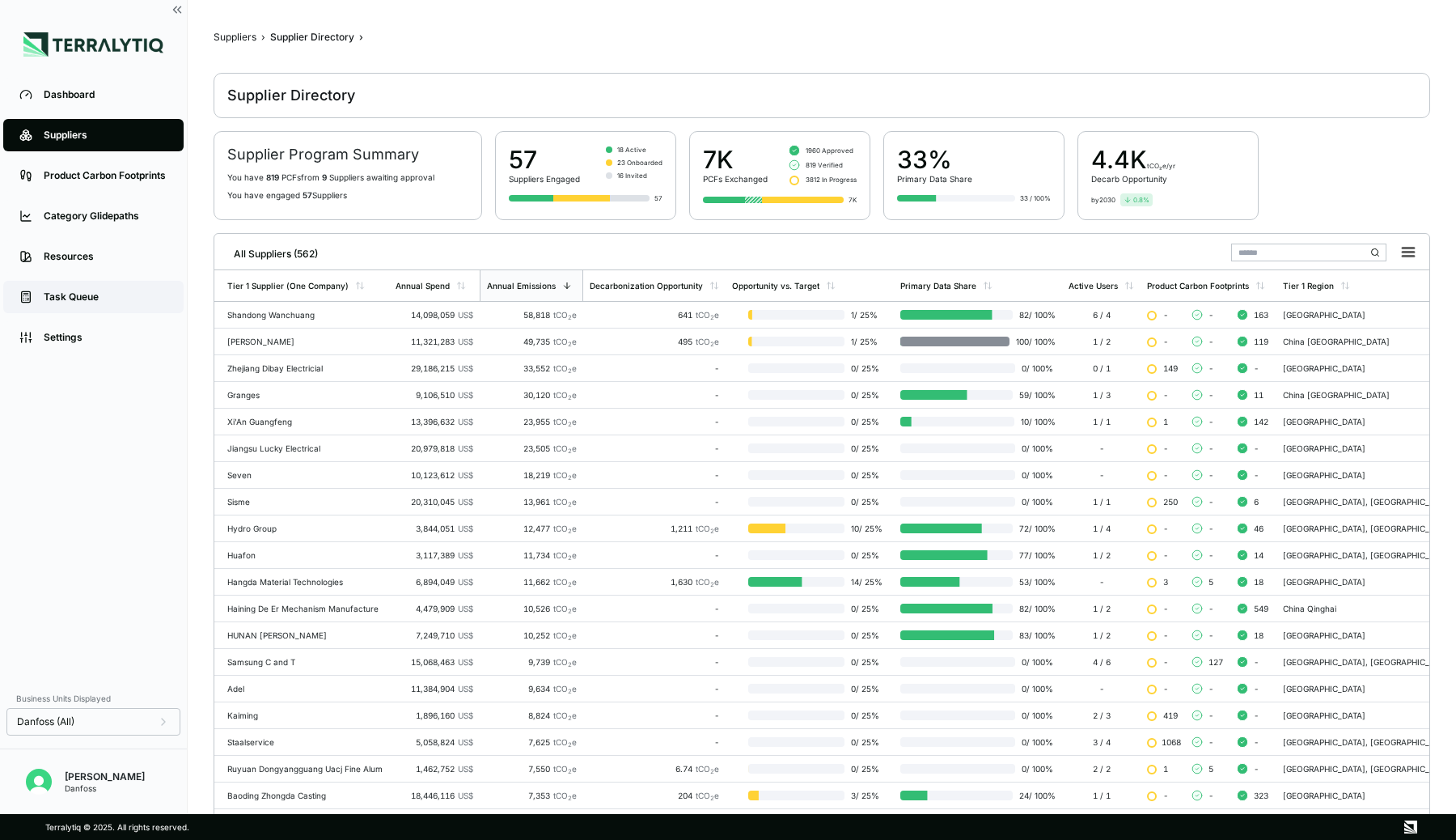
click at [64, 298] on div "Task Queue" at bounding box center [105, 297] width 124 height 13
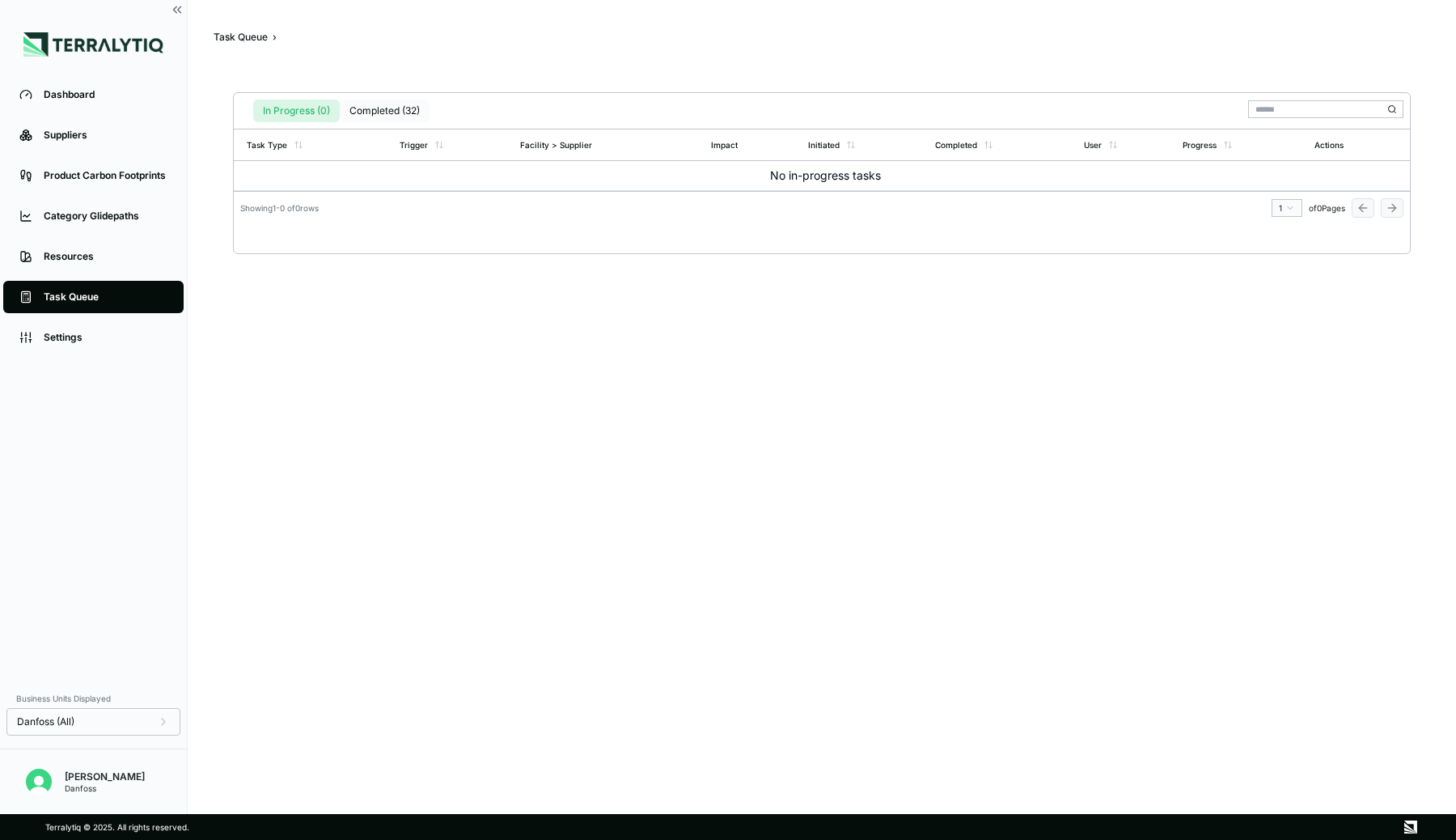
click at [376, 106] on button "Completed (32)" at bounding box center [384, 111] width 90 height 23
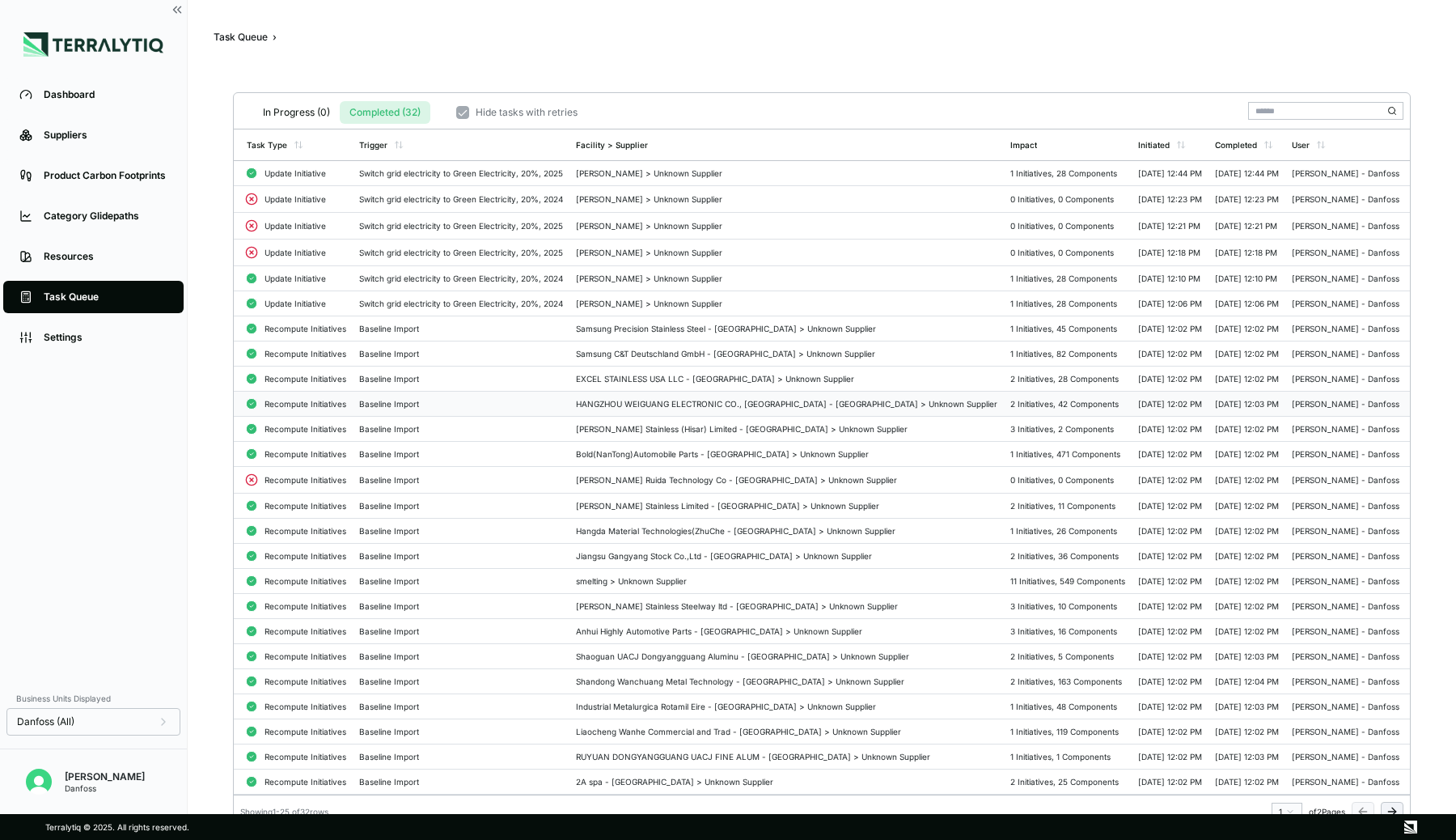
scroll to position [32, 0]
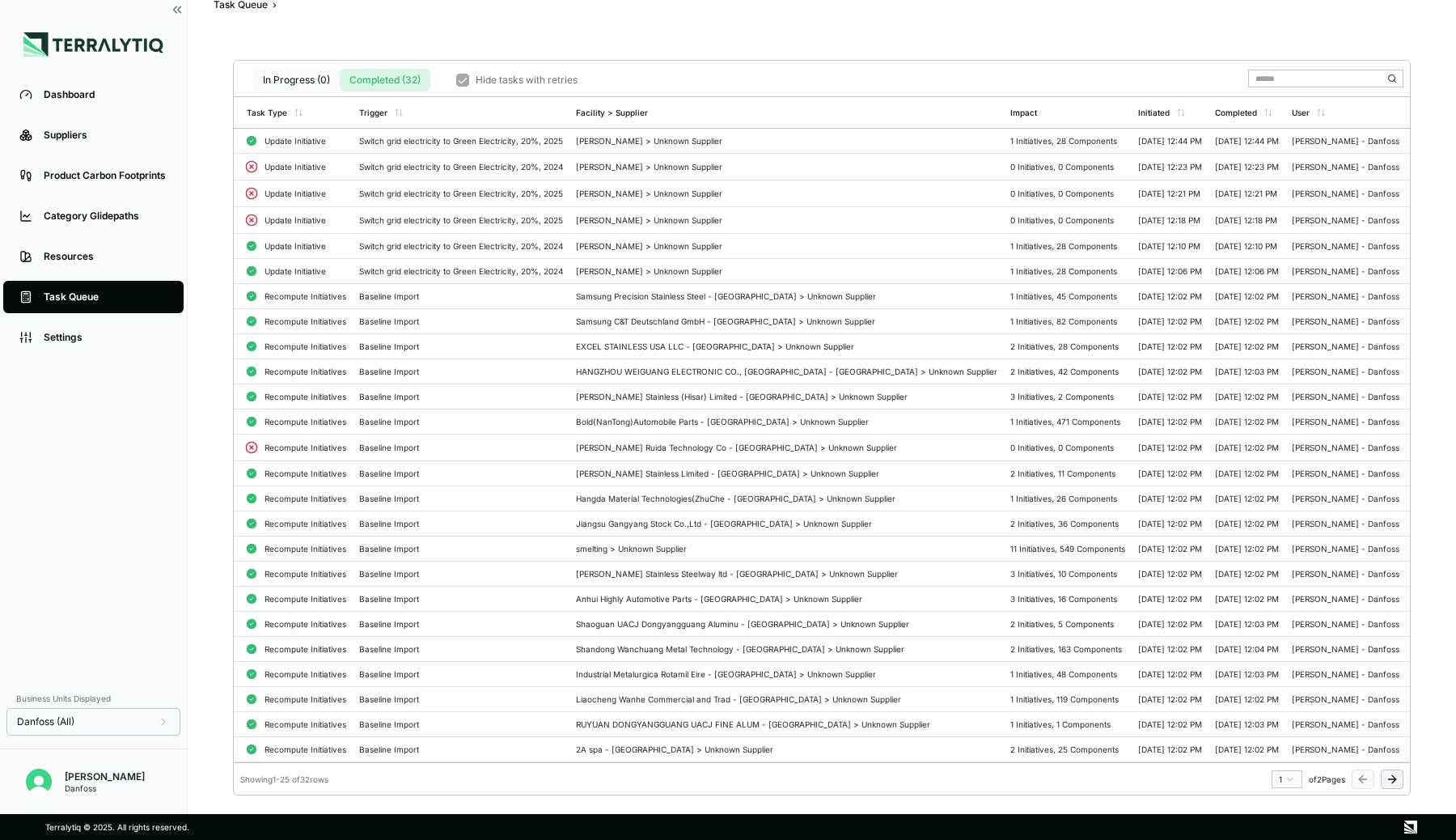
click at [299, 79] on button "In Progress (0)" at bounding box center [296, 80] width 87 height 23
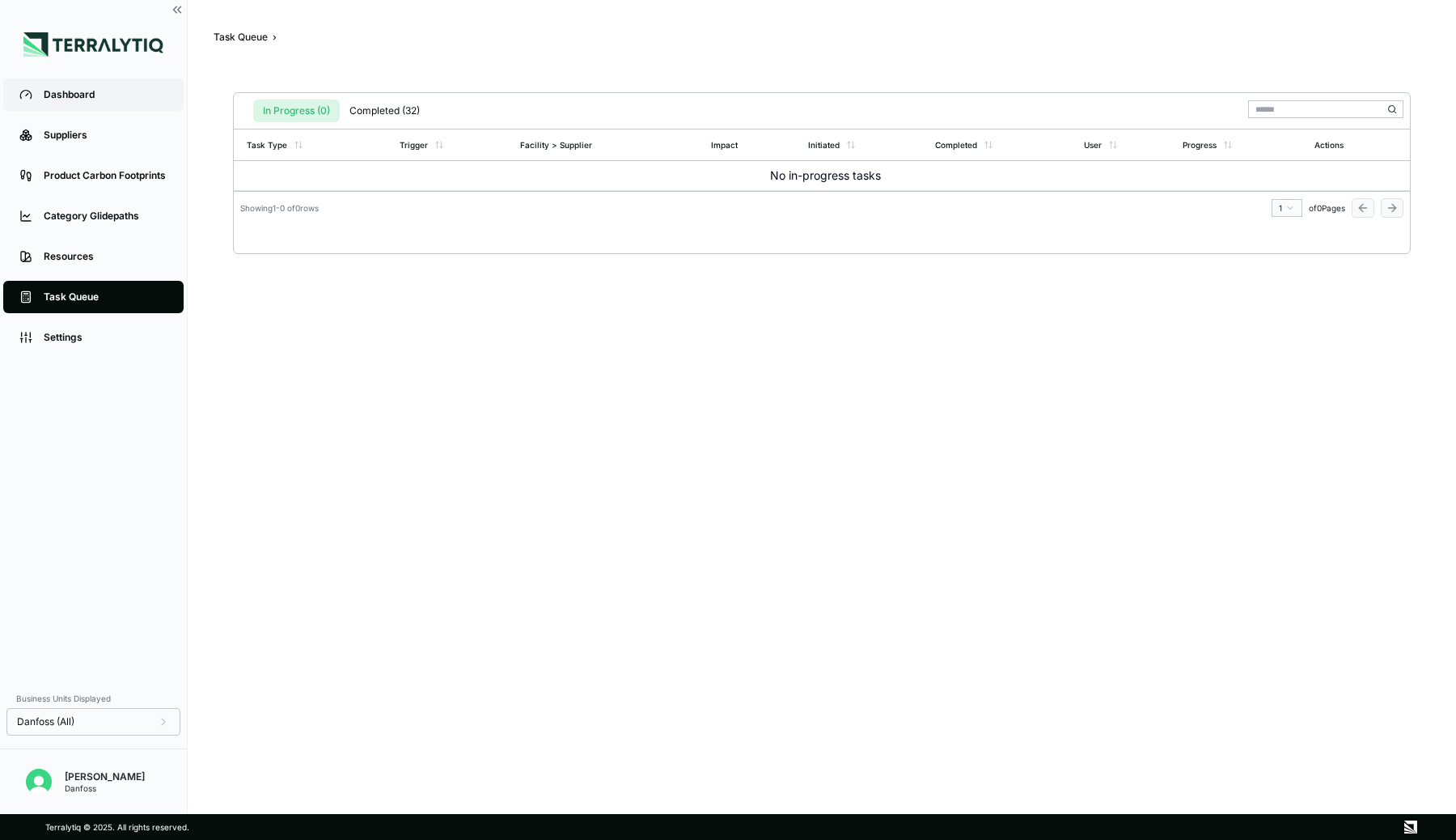
click at [96, 98] on div "Dashboard" at bounding box center [105, 94] width 124 height 13
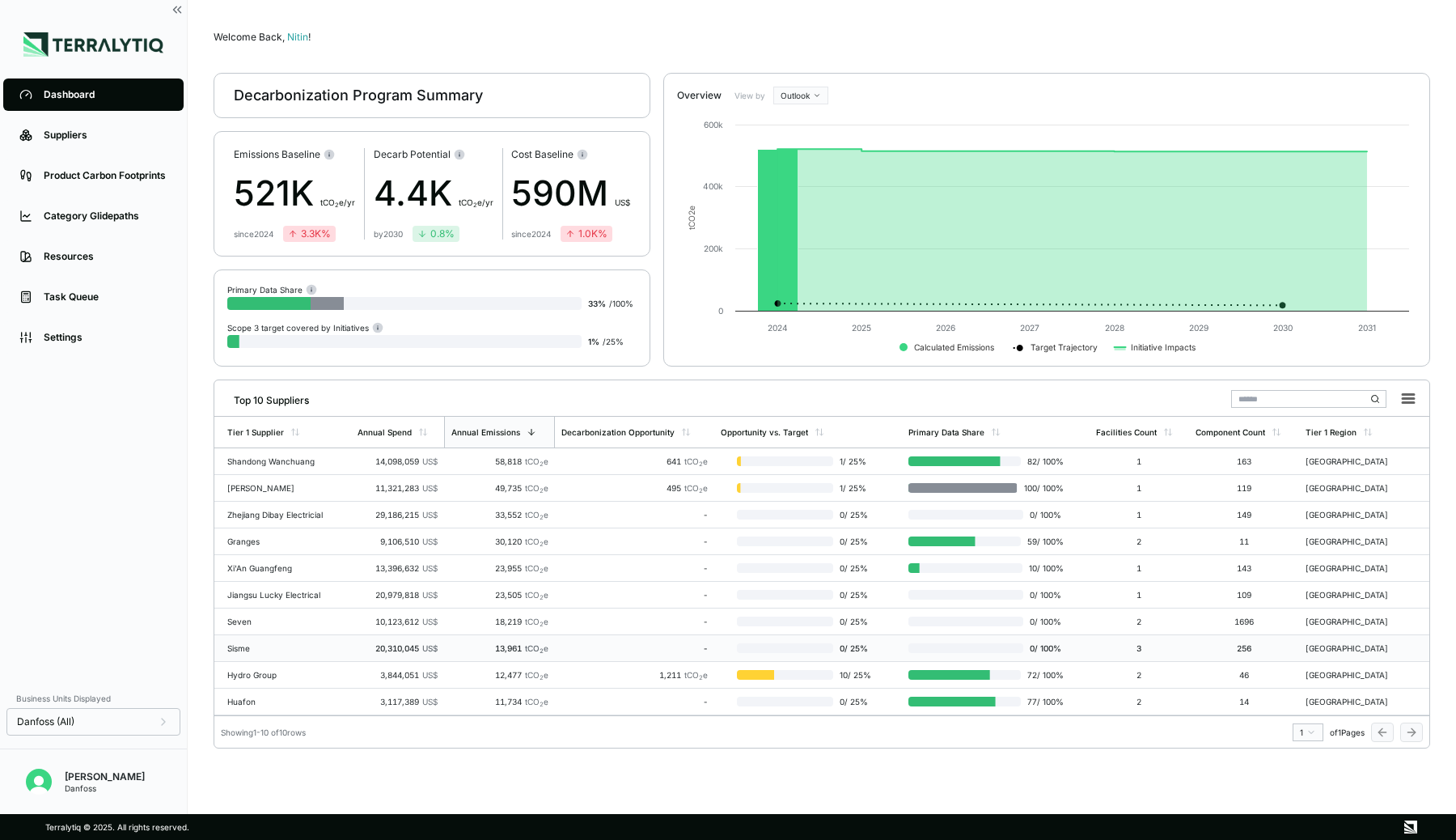
click at [458, 644] on div "13,961 tCO 2 e" at bounding box center [499, 648] width 98 height 10
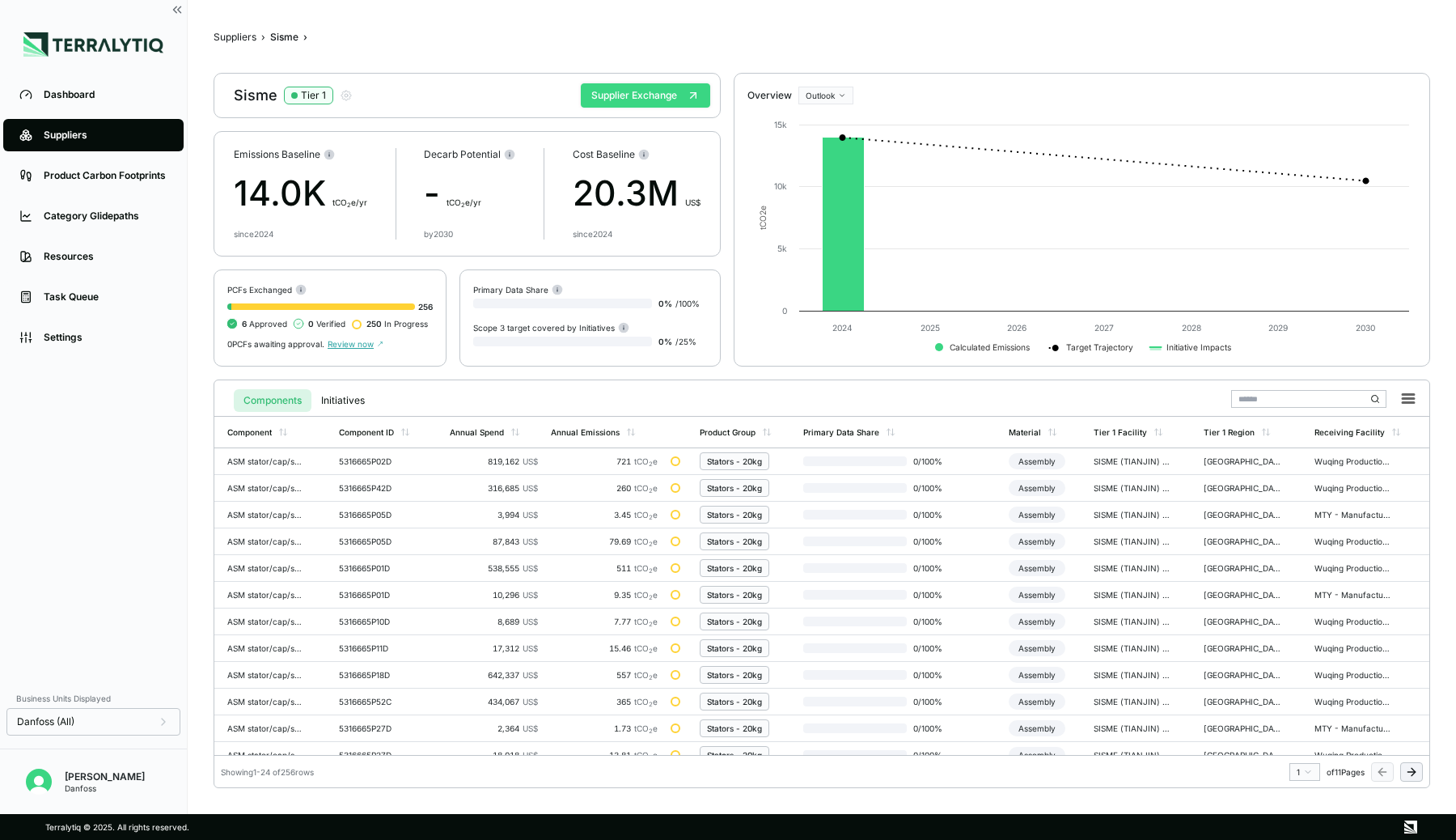
click at [635, 91] on button "Supplier Exchange" at bounding box center [645, 96] width 129 height 25
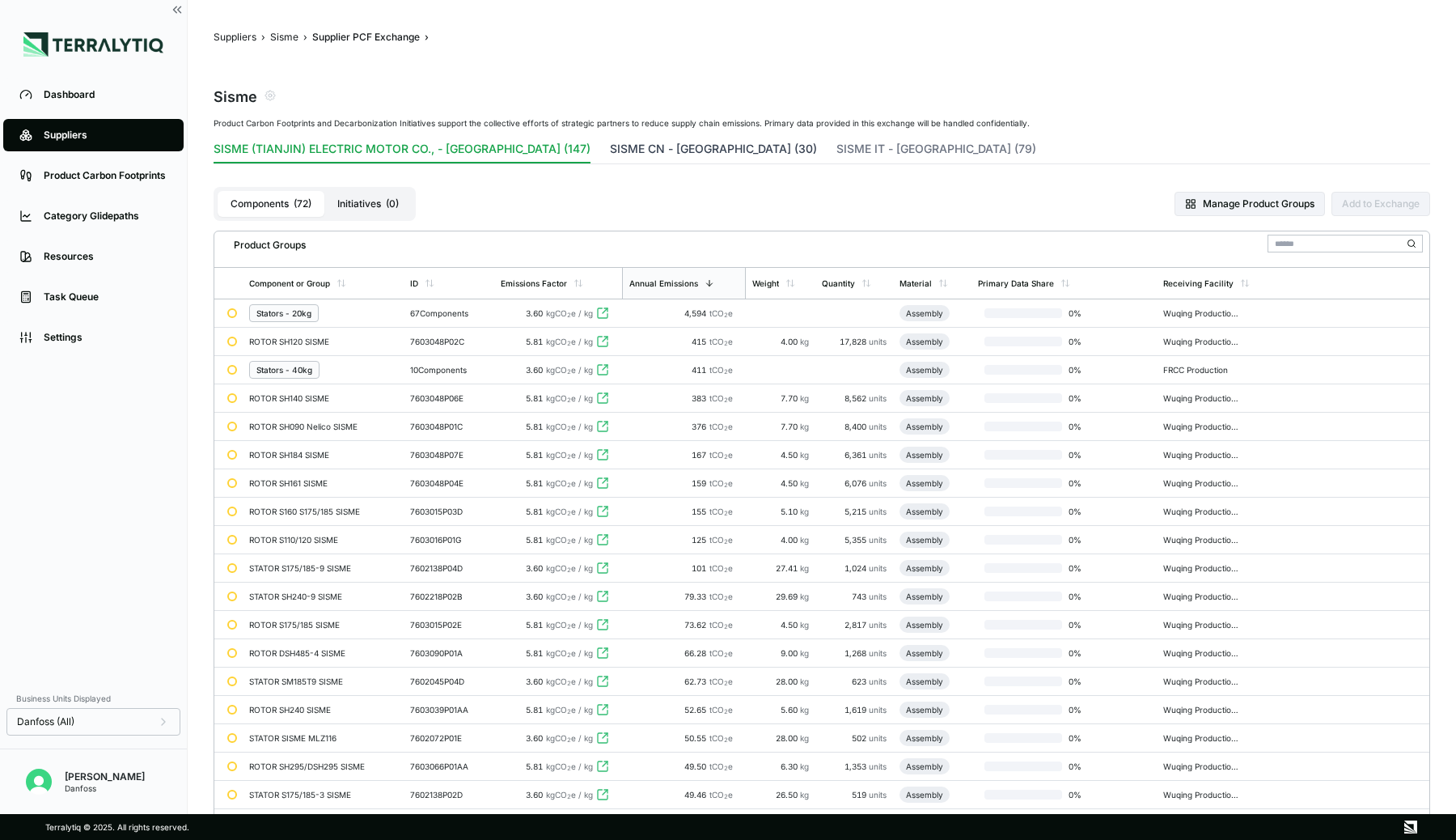
click at [610, 149] on button "SISME CN - [GEOGRAPHIC_DATA] (30)" at bounding box center [714, 152] width 207 height 23
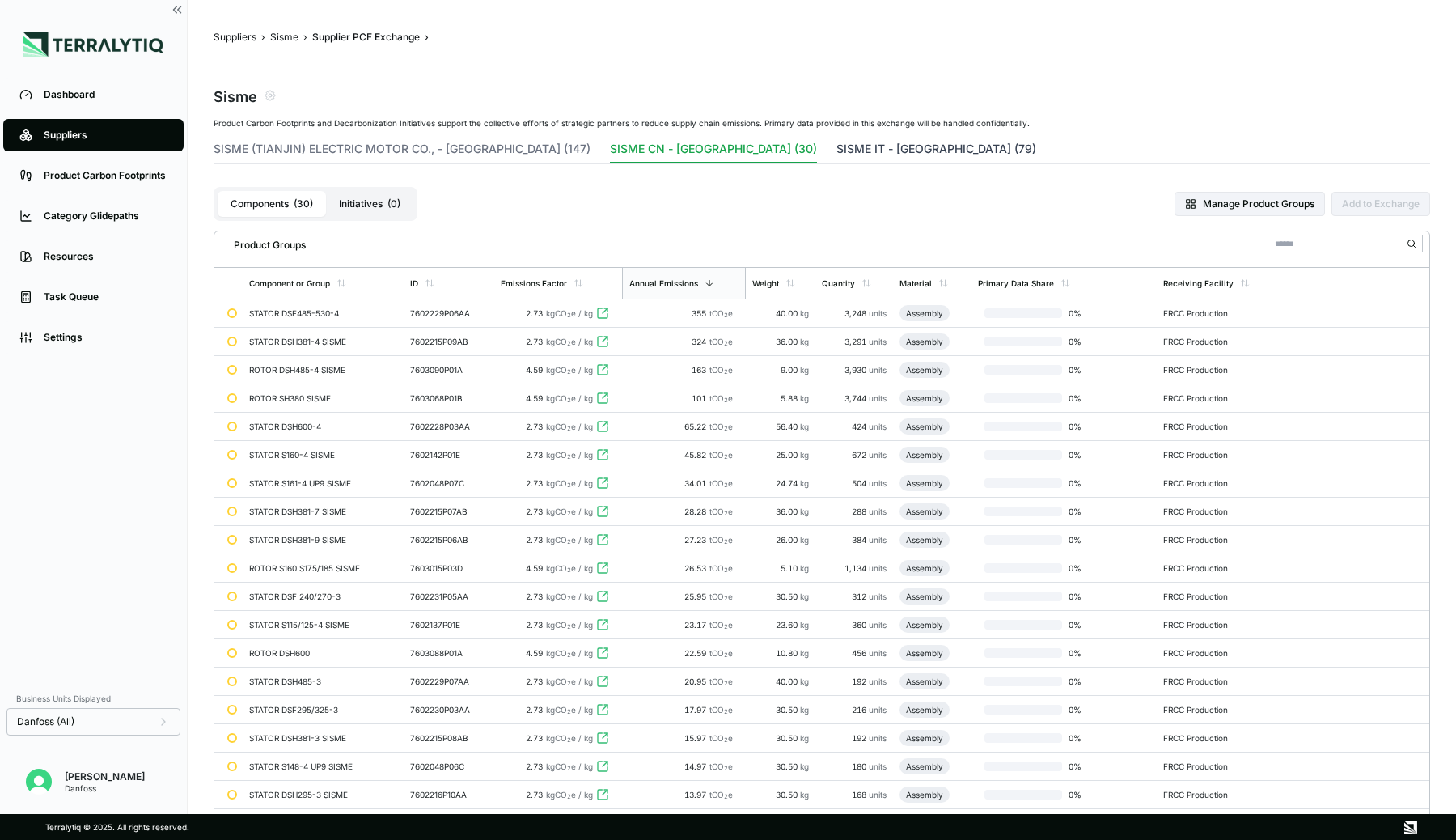
click at [836, 149] on button "SISME IT - [GEOGRAPHIC_DATA] (79)" at bounding box center [936, 152] width 200 height 23
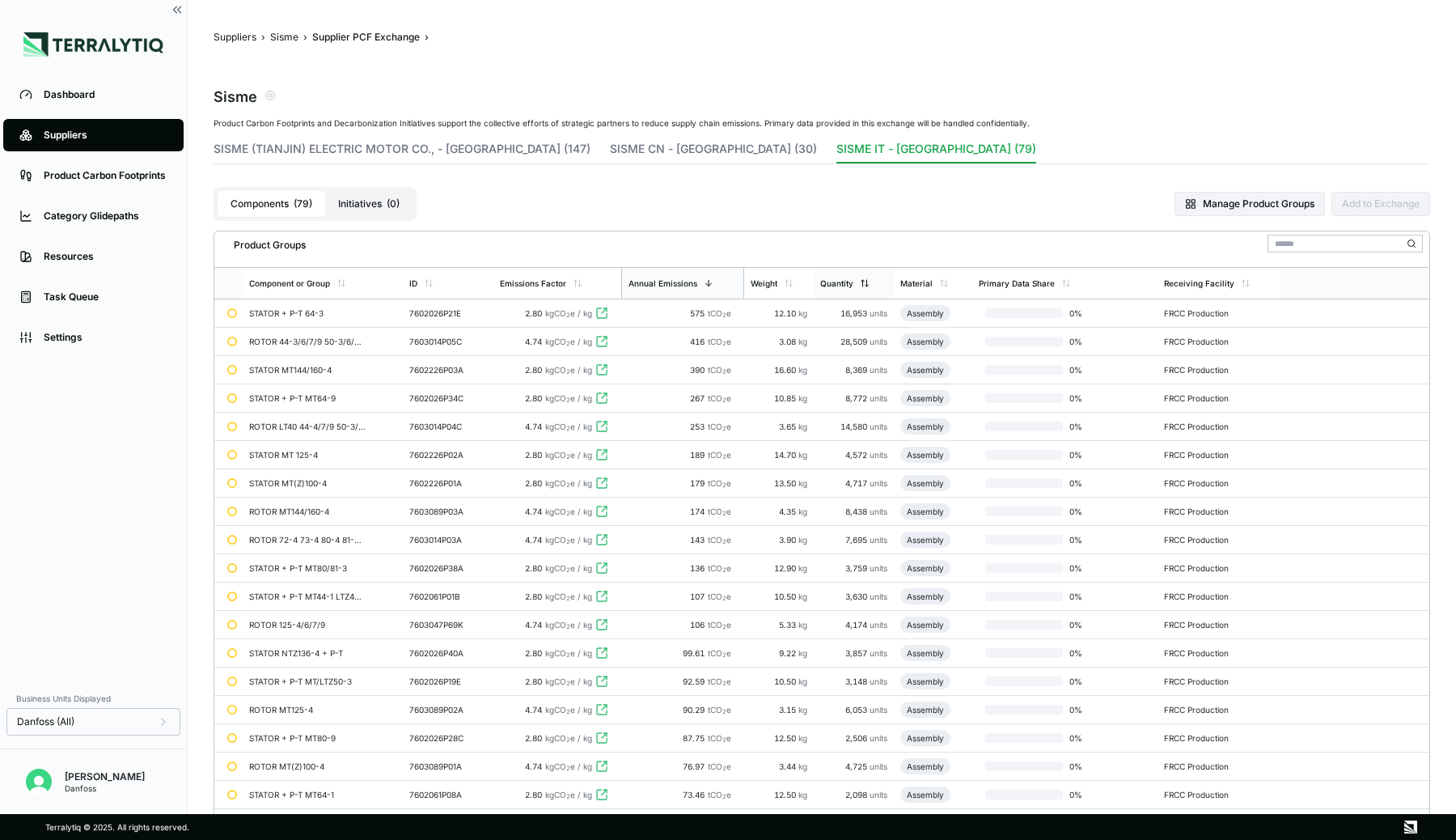
click at [834, 281] on div "Quantity" at bounding box center [836, 283] width 33 height 10
click at [782, 281] on div "Weight" at bounding box center [771, 283] width 43 height 10
click at [679, 280] on div "Annual Emissions" at bounding box center [662, 283] width 68 height 10
click at [280, 37] on button "Sisme" at bounding box center [284, 37] width 28 height 13
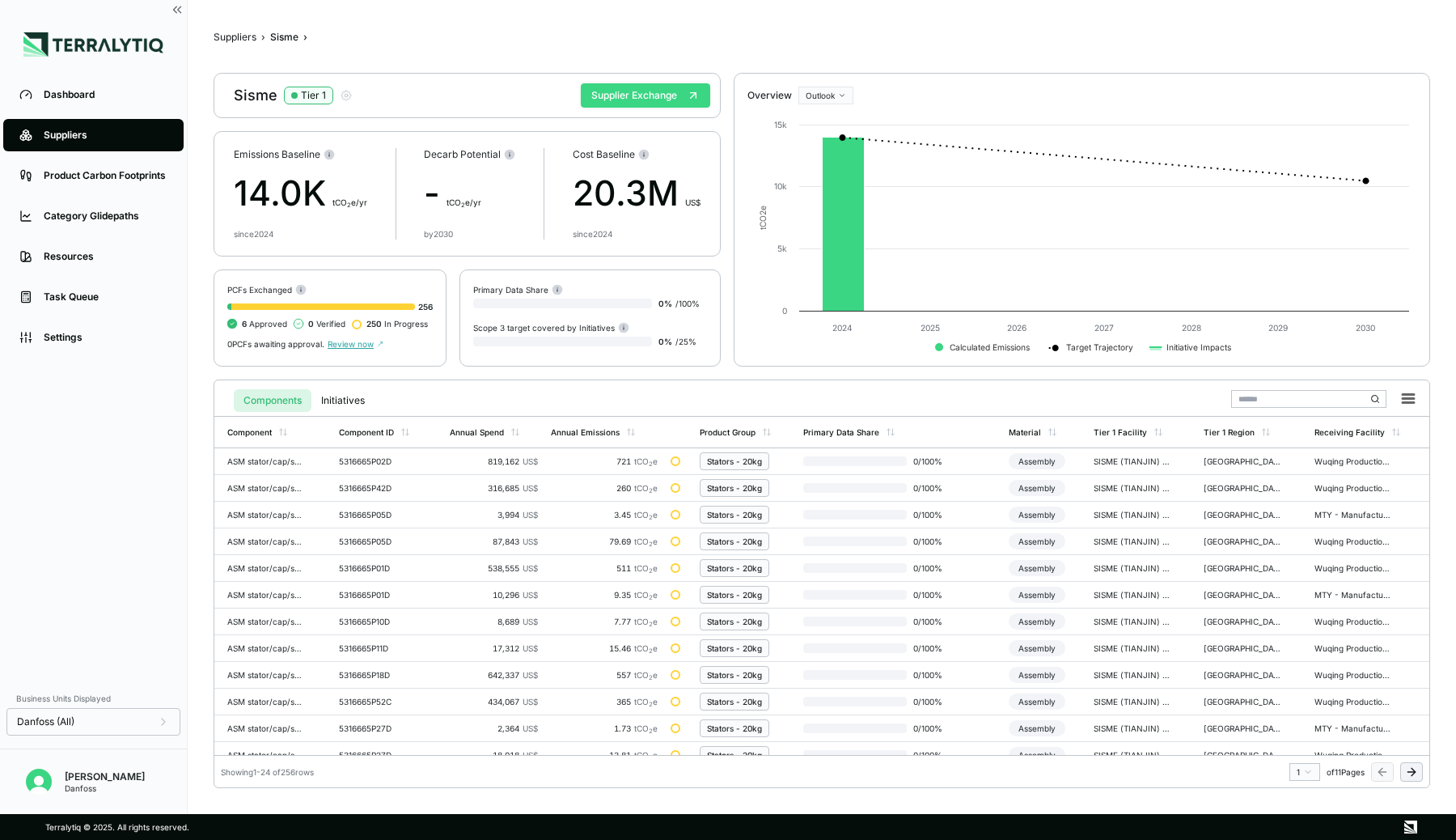
click at [676, 98] on button "Supplier Exchange" at bounding box center [645, 96] width 129 height 25
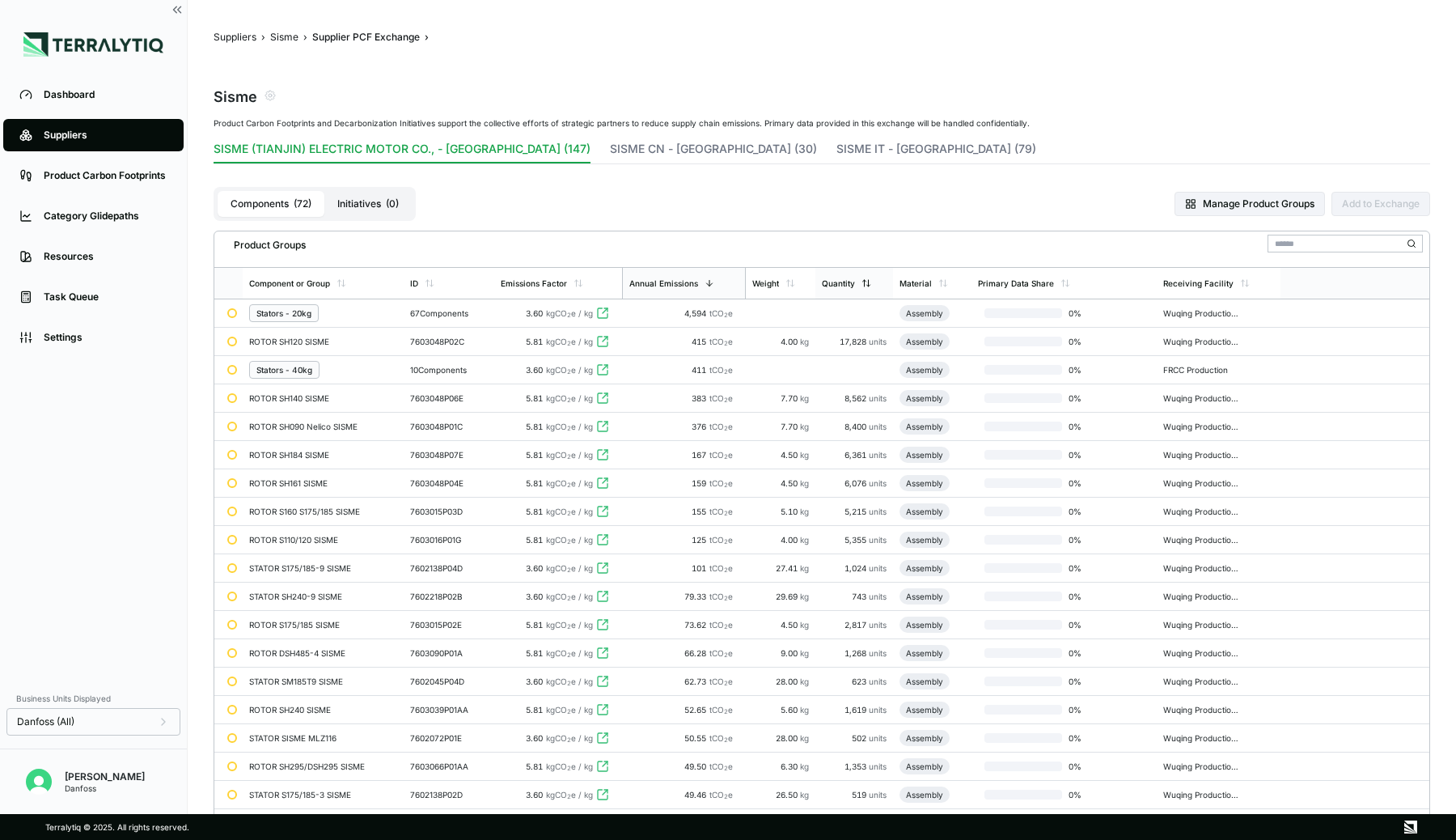
click at [864, 284] on icon at bounding box center [864, 283] width 0 height 6
click at [866, 284] on icon at bounding box center [864, 285] width 5 height 4
click at [866, 284] on icon at bounding box center [864, 283] width 10 height 10
